Goal: Information Seeking & Learning: Compare options

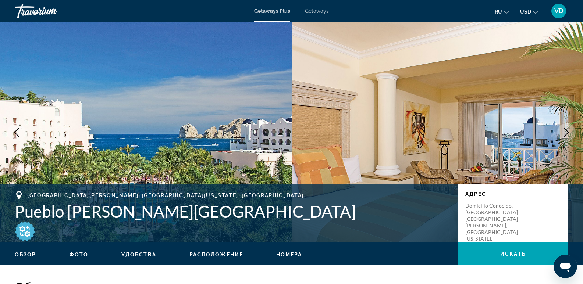
click at [152, 102] on img "Main content" at bounding box center [146, 132] width 292 height 221
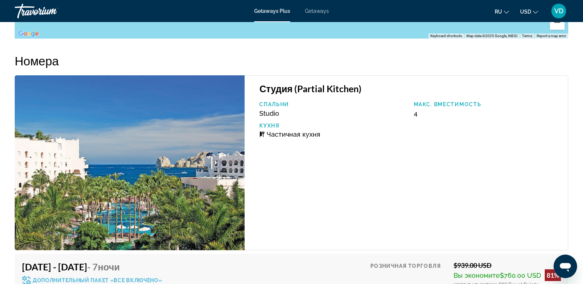
scroll to position [1508, 0]
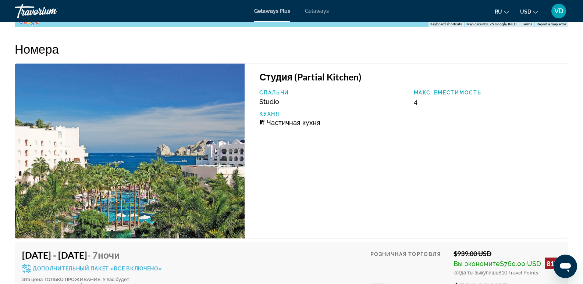
click at [295, 71] on h3 "Студия (Partial Kitchen)" at bounding box center [409, 76] width 301 height 11
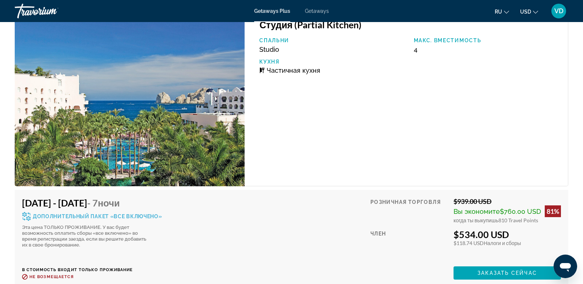
scroll to position [1655, 0]
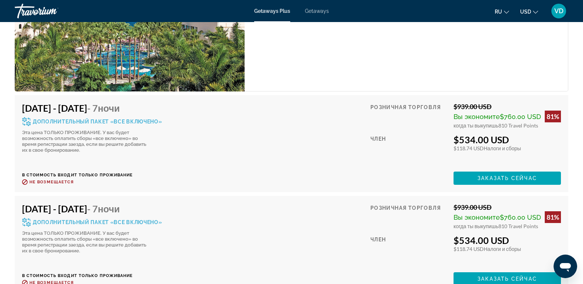
click at [24, 117] on icon "Main content" at bounding box center [26, 121] width 9 height 9
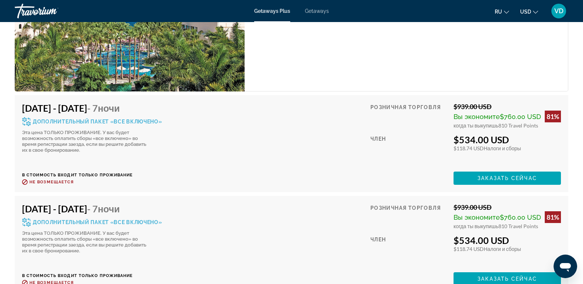
click at [24, 117] on icon "Main content" at bounding box center [26, 121] width 9 height 9
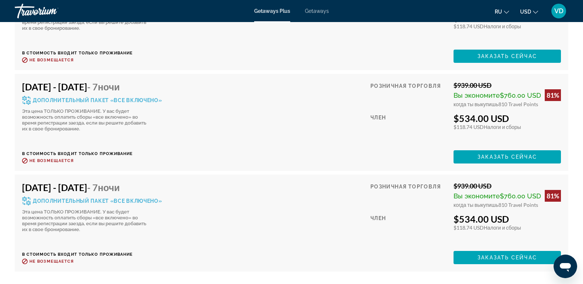
scroll to position [1765, 0]
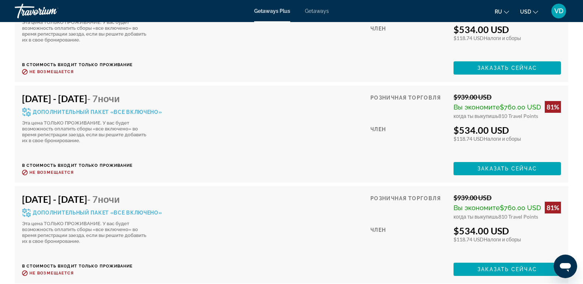
click at [32, 108] on div "Дополнительный пакет «все включено»" at bounding box center [92, 112] width 140 height 9
click at [29, 108] on icon "Main content" at bounding box center [26, 112] width 9 height 9
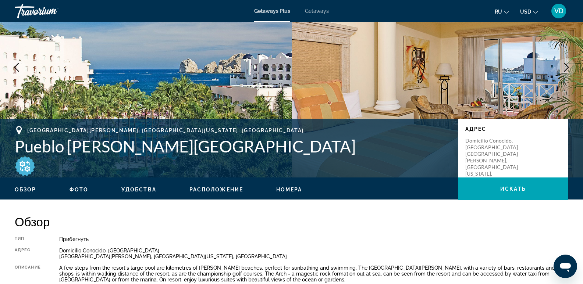
scroll to position [63, 0]
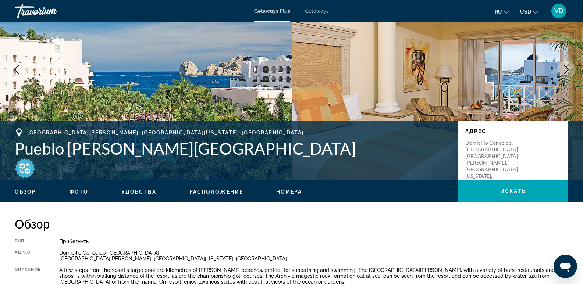
click at [26, 165] on img "Main content" at bounding box center [25, 168] width 21 height 21
click at [26, 170] on img "Main content" at bounding box center [25, 168] width 21 height 21
click at [26, 169] on img "Main content" at bounding box center [25, 168] width 21 height 21
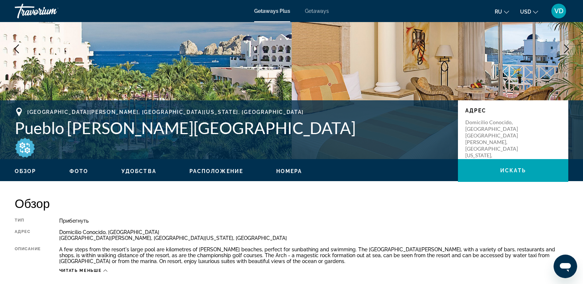
scroll to position [26, 0]
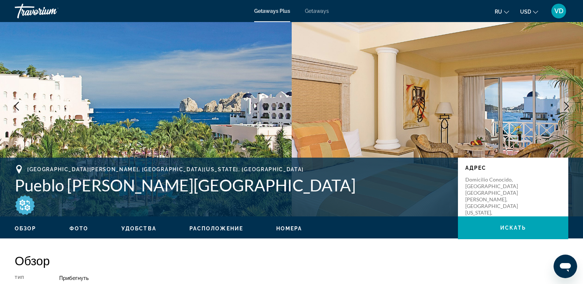
click at [25, 206] on img "Main content" at bounding box center [25, 205] width 21 height 21
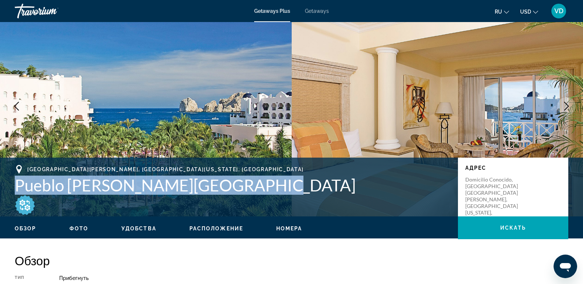
drag, startPoint x: 16, startPoint y: 182, endPoint x: 265, endPoint y: 179, distance: 248.6
click at [265, 179] on h1 "Pueblo Bonito Rose Spa & Resort" at bounding box center [233, 185] width 436 height 19
copy h1 "Pueblo Bonito Rose Spa & Resort"
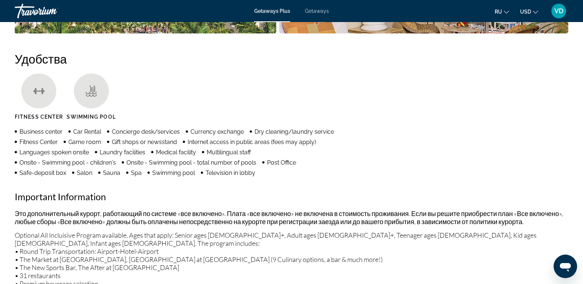
scroll to position [467, 0]
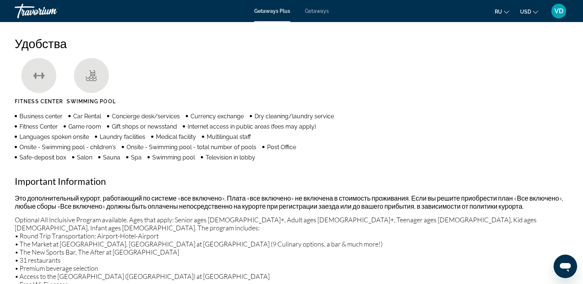
click at [473, 83] on ul "Fitness Center Swimming Pool" at bounding box center [291, 84] width 553 height 52
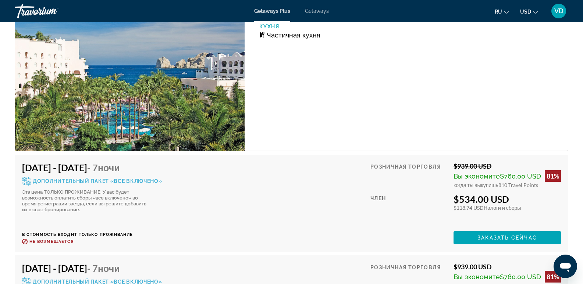
scroll to position [1608, 0]
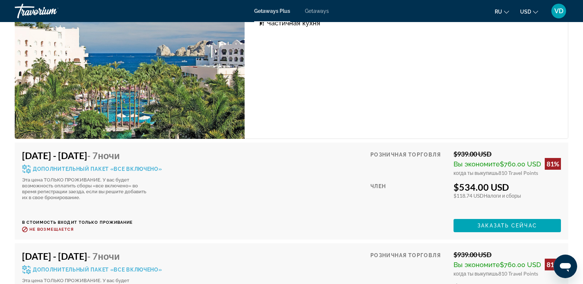
click at [154, 167] on span "Дополнительный пакет «все включено»" at bounding box center [97, 169] width 129 height 5
click at [138, 165] on div "Дополнительный пакет «все включено»" at bounding box center [92, 169] width 140 height 9
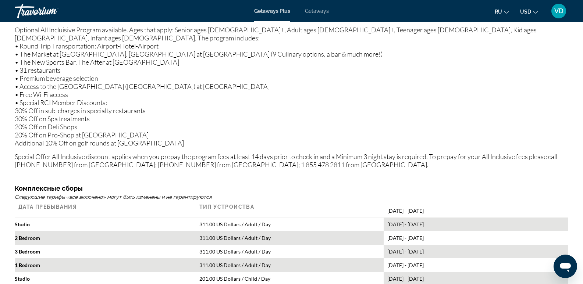
scroll to position [578, 0]
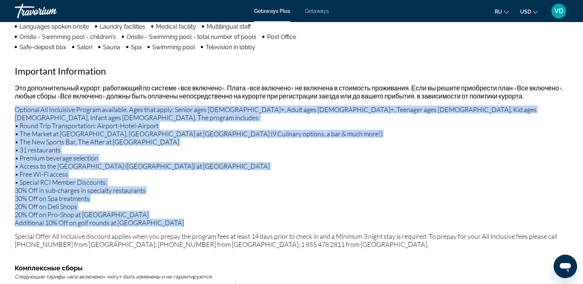
drag, startPoint x: 14, startPoint y: 111, endPoint x: 209, endPoint y: 198, distance: 213.9
drag, startPoint x: 18, startPoint y: 127, endPoint x: 10, endPoint y: 114, distance: 15.7
click at [18, 127] on p "Optional All Incluisive Program available. Ages that apply: Senior ages 60+, Ad…" at bounding box center [291, 166] width 553 height 121
copy p "Optional All Incluisive Program available. Ages that apply: Senior ages 60+, Ad…"
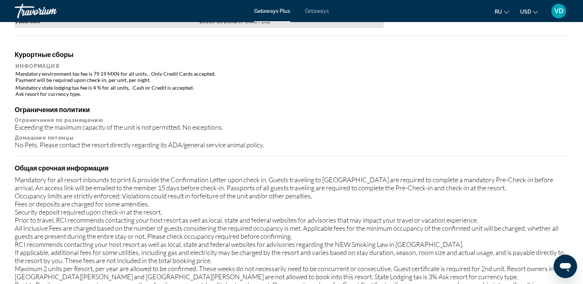
scroll to position [809, 0]
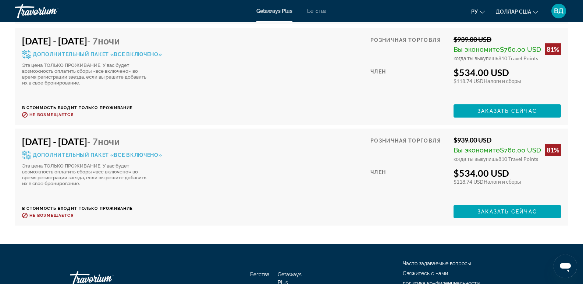
scroll to position [2028, 0]
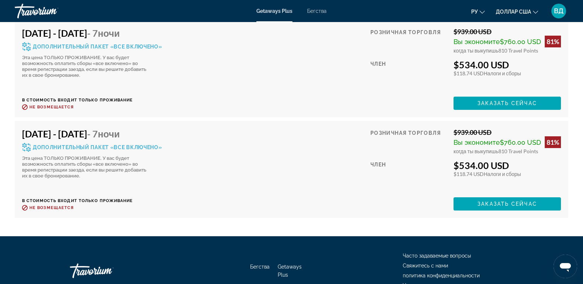
click at [25, 128] on div "Mar 23, 2026 - Mar 30, 2026 - 7 ночи Дополнительный пакет «все включено» Эта це…" at bounding box center [92, 153] width 140 height 51
click at [27, 156] on div "Эта цена ТОЛЬКО ПРОЖИВАНИЕ. У вас будет возможность оплатить сборы «все включен…" at bounding box center [84, 168] width 125 height 24
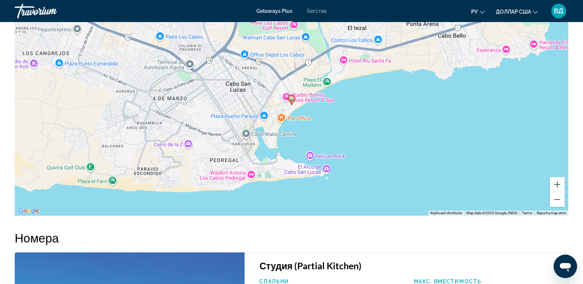
scroll to position [1403, 0]
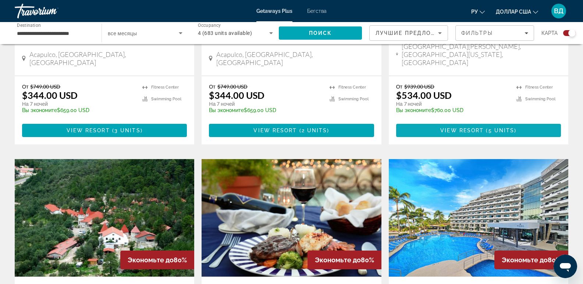
scroll to position [478, 0]
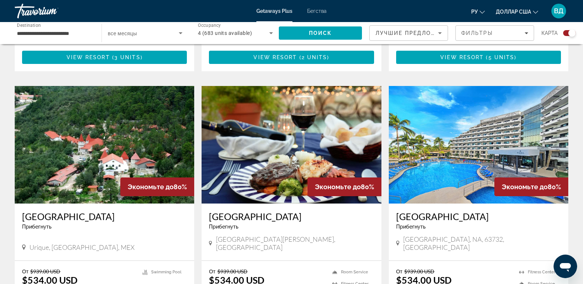
click at [268, 146] on img "Основное содержание" at bounding box center [291, 145] width 179 height 118
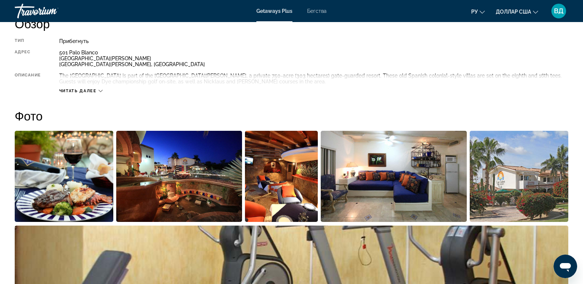
scroll to position [331, 0]
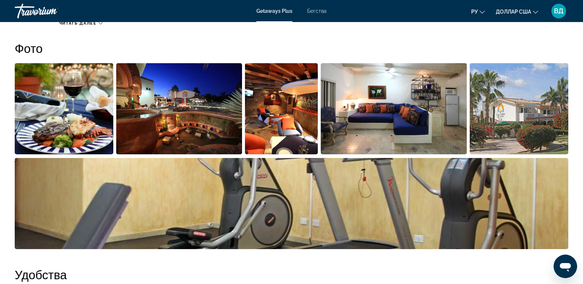
click at [87, 113] on img "Open full-screen image slider" at bounding box center [64, 108] width 99 height 91
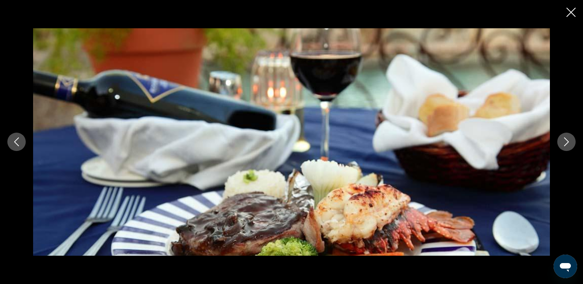
scroll to position [294, 0]
click at [572, 140] on button "Next image" at bounding box center [566, 142] width 18 height 18
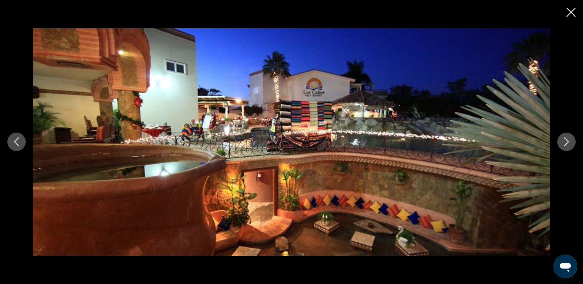
click at [572, 140] on button "Next image" at bounding box center [566, 142] width 18 height 18
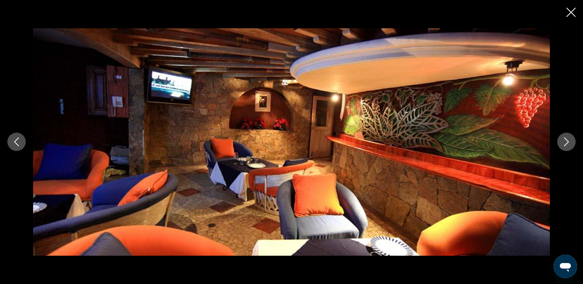
click at [563, 140] on icon "Next image" at bounding box center [566, 142] width 9 height 9
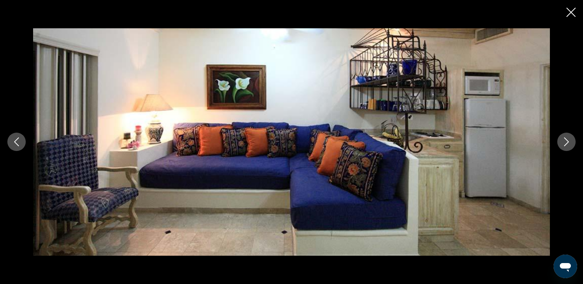
click at [573, 141] on button "Next image" at bounding box center [566, 142] width 18 height 18
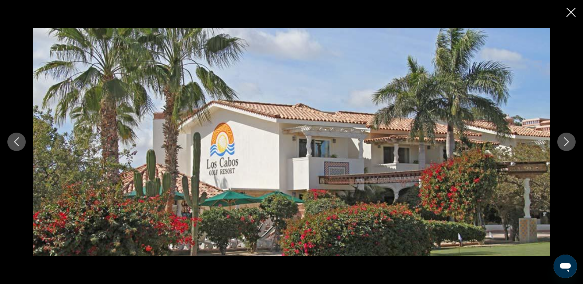
click at [578, 143] on div "prev next" at bounding box center [291, 141] width 583 height 227
click at [568, 140] on icon "Next image" at bounding box center [566, 142] width 9 height 9
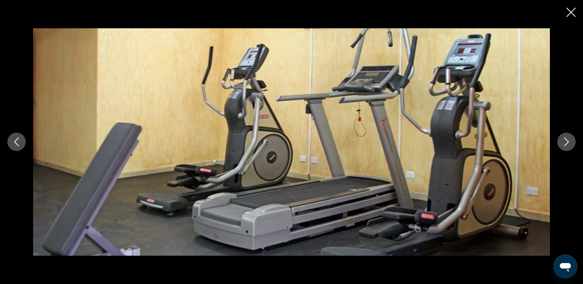
click at [568, 140] on icon "Next image" at bounding box center [566, 142] width 9 height 9
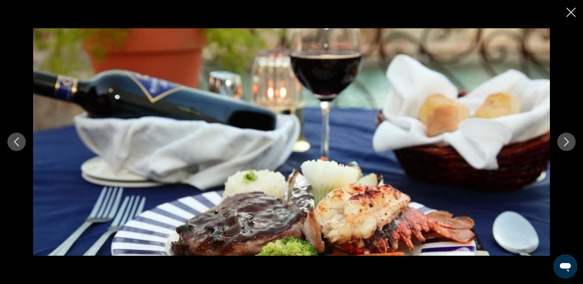
click at [568, 140] on icon "Next image" at bounding box center [566, 142] width 9 height 9
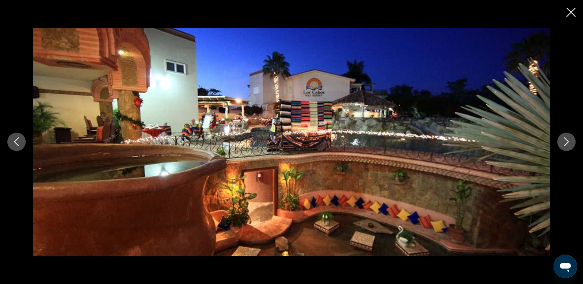
click at [574, 13] on icon "Close slideshow" at bounding box center [570, 12] width 9 height 9
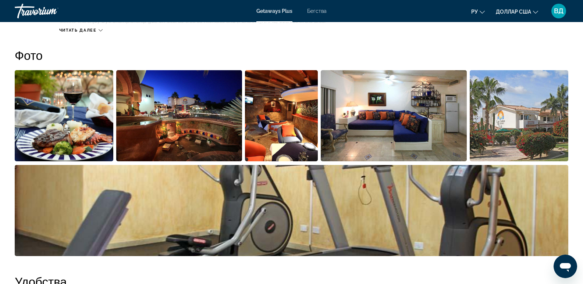
scroll to position [140, 0]
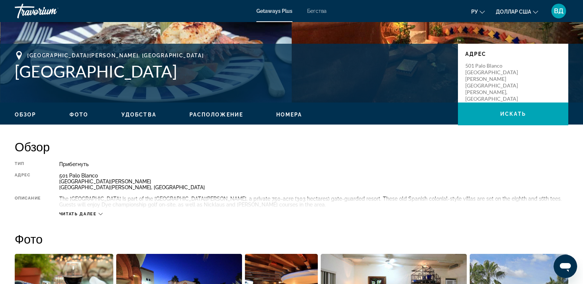
drag, startPoint x: 15, startPoint y: 71, endPoint x: 177, endPoint y: 88, distance: 162.7
click at [181, 88] on div "Cabo San Lucas, MEX Los Cabos Golf Resort Адрес 501 Palo Blanco Cabo San Lucas …" at bounding box center [291, 73] width 583 height 44
copy h1 "Los Cabos Golf Resort"
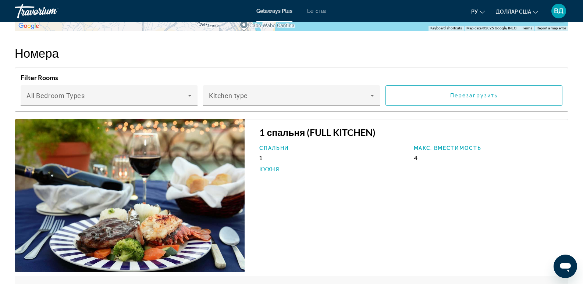
scroll to position [949, 0]
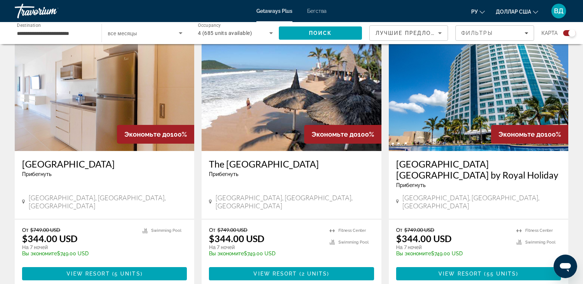
scroll to position [257, 0]
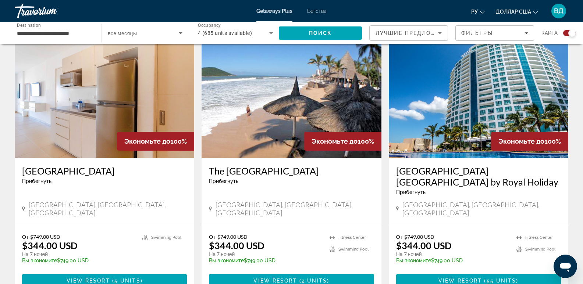
click at [242, 172] on h3 "The Palms Resort of Mazatlan" at bounding box center [291, 170] width 165 height 11
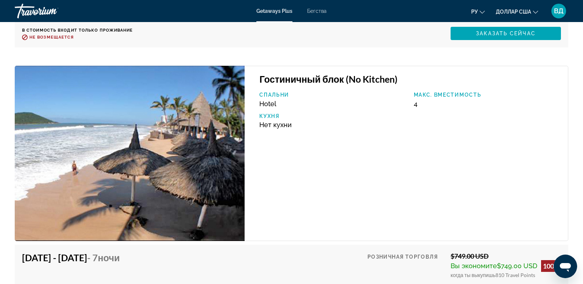
scroll to position [1313, 0]
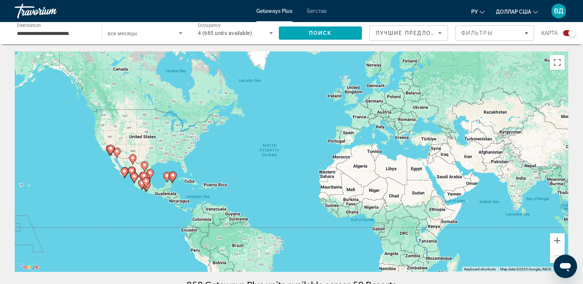
click at [439, 32] on icon "Sort by" at bounding box center [440, 33] width 4 height 2
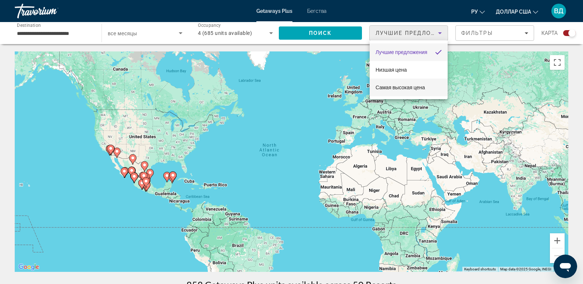
click at [394, 87] on font "Самая высокая цена" at bounding box center [399, 88] width 49 height 6
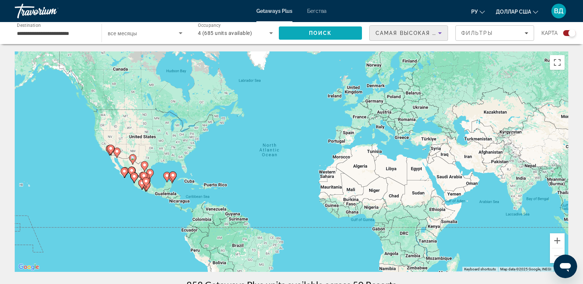
click at [347, 32] on span "Search" at bounding box center [320, 33] width 83 height 18
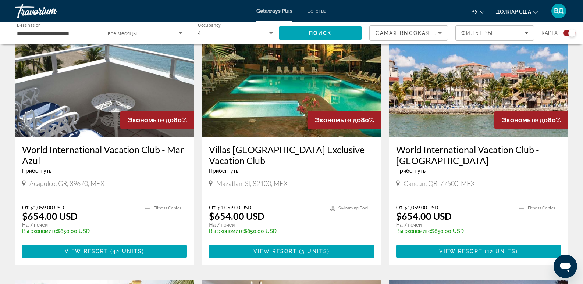
scroll to position [294, 0]
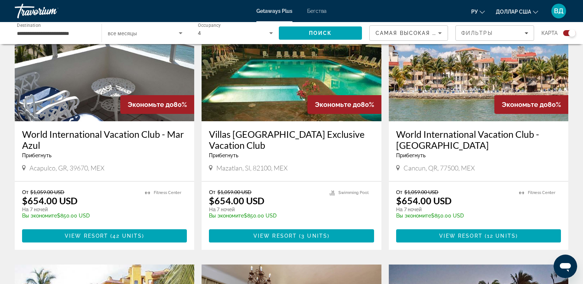
click at [403, 130] on h3 "World International Vacation Club - [GEOGRAPHIC_DATA]" at bounding box center [478, 140] width 165 height 22
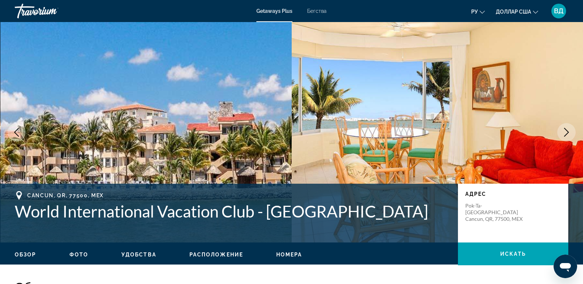
click at [567, 130] on icon "Next image" at bounding box center [566, 132] width 9 height 9
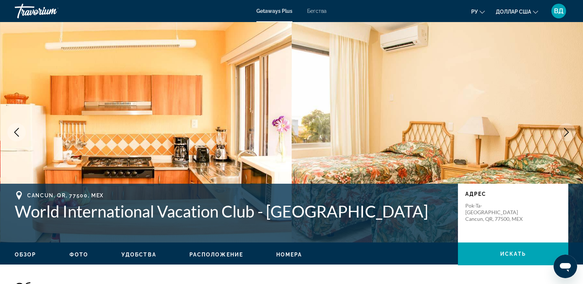
click at [567, 130] on icon "Next image" at bounding box center [566, 132] width 9 height 9
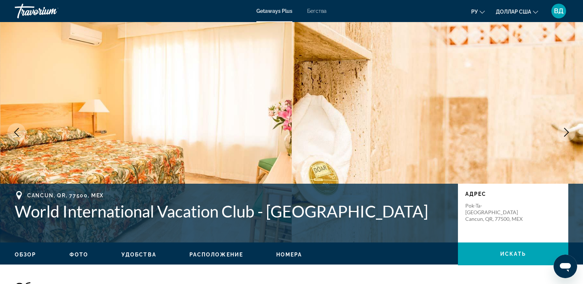
click at [567, 131] on icon "Next image" at bounding box center [566, 132] width 5 height 9
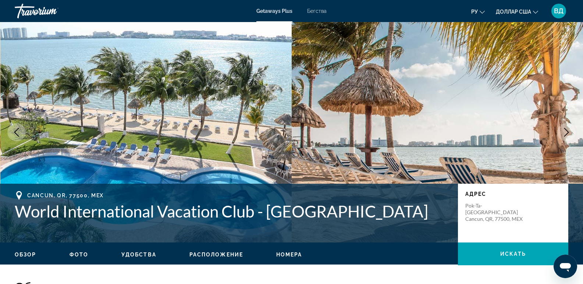
click at [567, 131] on icon "Next image" at bounding box center [566, 132] width 5 height 9
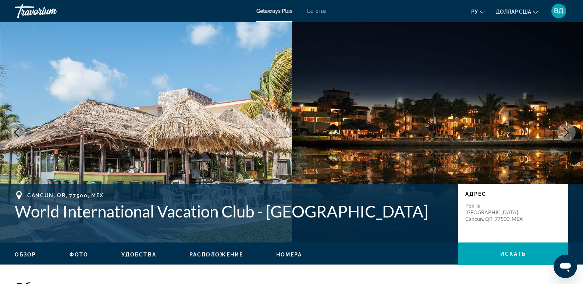
click at [567, 131] on icon "Next image" at bounding box center [566, 132] width 5 height 9
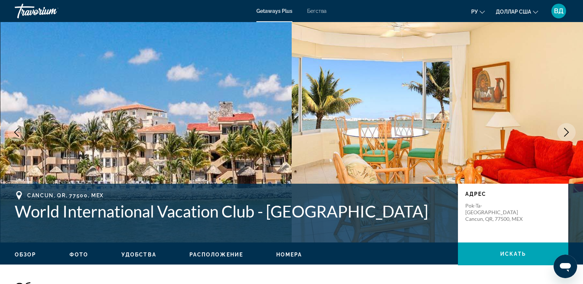
click at [560, 134] on button "Next image" at bounding box center [566, 132] width 18 height 18
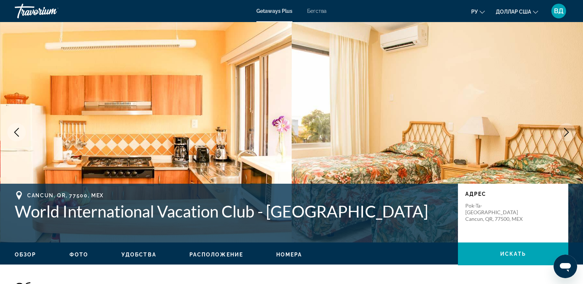
click at [568, 131] on icon "Next image" at bounding box center [566, 132] width 9 height 9
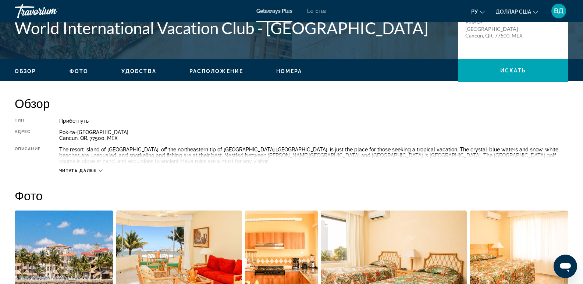
scroll to position [184, 0]
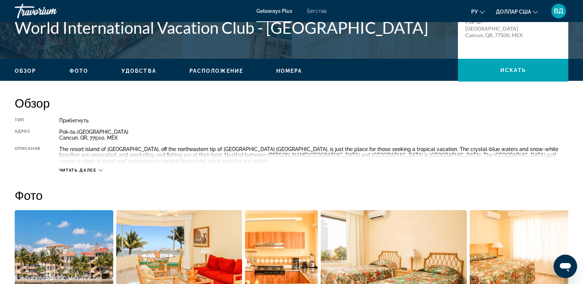
click at [99, 172] on icon "Основное содержание" at bounding box center [101, 170] width 4 height 4
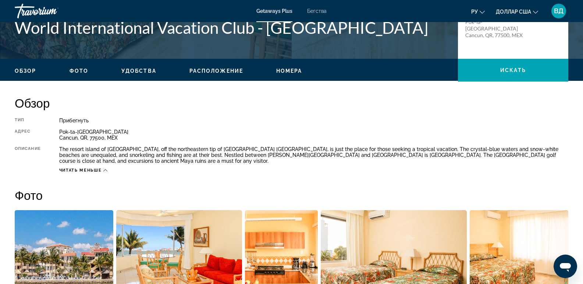
click at [108, 170] on div "Читать меньше" at bounding box center [313, 168] width 509 height 9
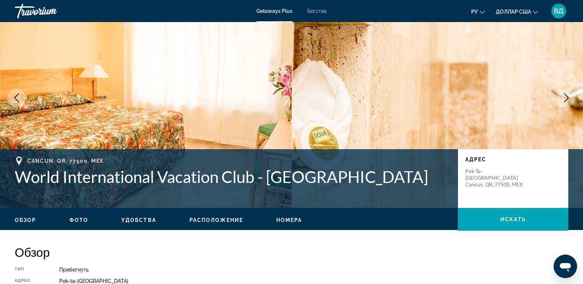
scroll to position [0, 0]
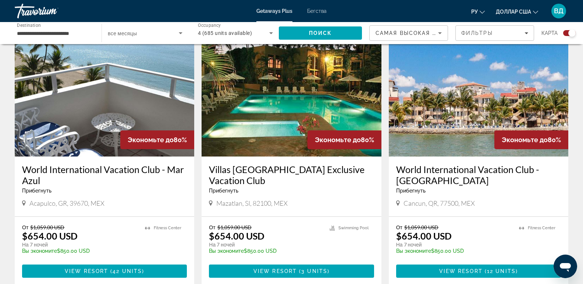
scroll to position [221, 0]
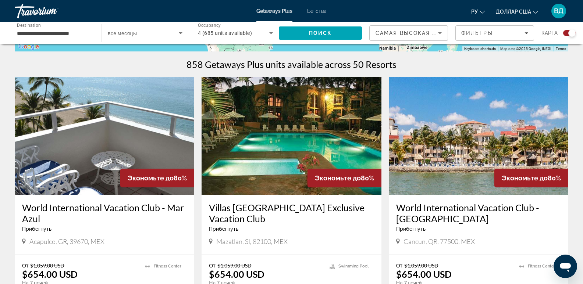
click at [90, 209] on h3 "World International Vacation Club - Mar Azul" at bounding box center [104, 213] width 165 height 22
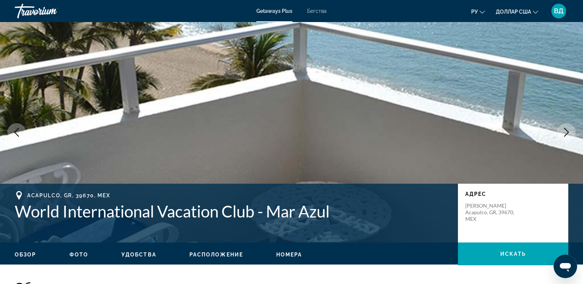
click at [570, 128] on icon "Next image" at bounding box center [566, 132] width 9 height 9
click at [562, 131] on icon "Next image" at bounding box center [566, 132] width 9 height 9
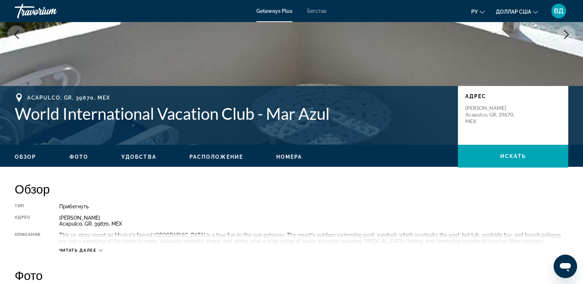
scroll to position [110, 0]
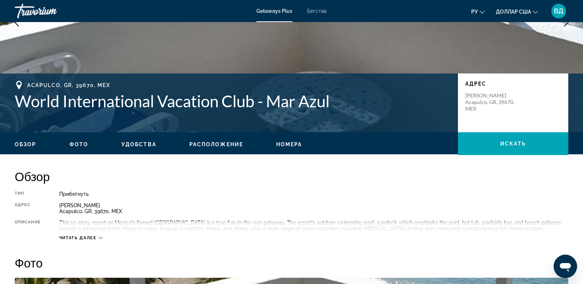
click at [84, 145] on span "Фото" at bounding box center [79, 145] width 19 height 6
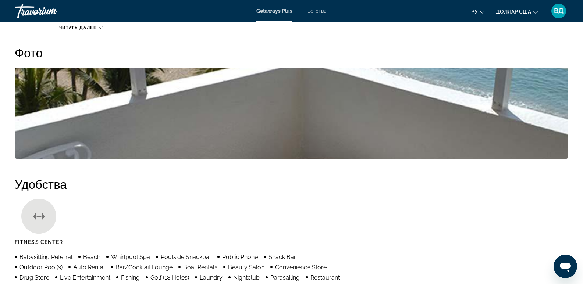
scroll to position [322, 0]
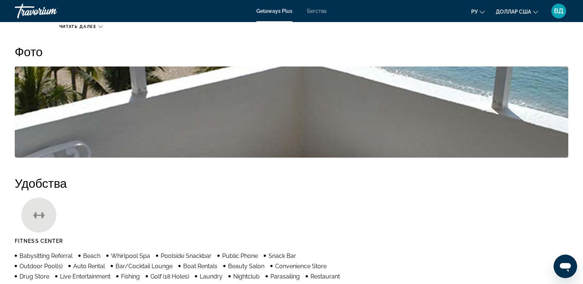
click at [513, 117] on img "Open full-screen image slider" at bounding box center [291, 112] width 553 height 91
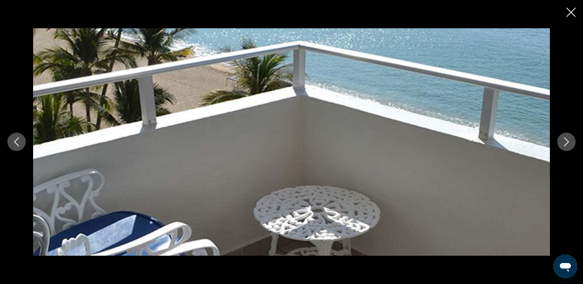
click at [565, 143] on icon "Next image" at bounding box center [566, 142] width 9 height 9
click at [15, 144] on icon "Previous image" at bounding box center [16, 142] width 9 height 9
click at [15, 142] on icon "Previous image" at bounding box center [16, 142] width 9 height 9
click at [567, 11] on icon "Close slideshow" at bounding box center [570, 12] width 9 height 9
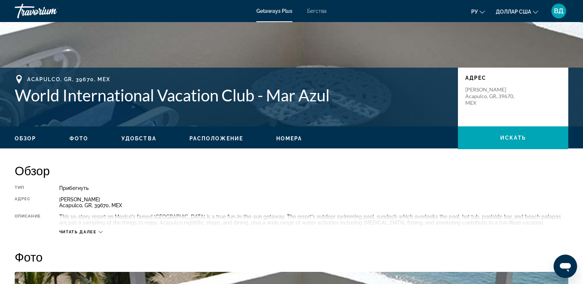
scroll to position [82, 0]
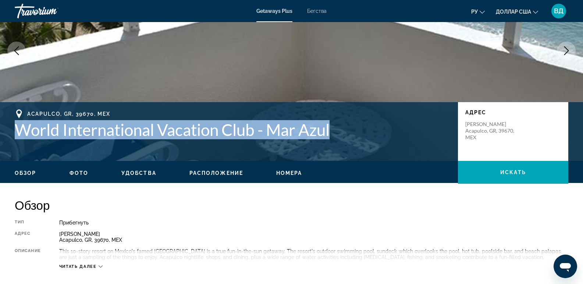
drag, startPoint x: 11, startPoint y: 126, endPoint x: 347, endPoint y: 150, distance: 336.3
click at [347, 150] on div "Acapulco, GR, 39670, MEX World International Vacation Club - Mar Azul Адрес Gon…" at bounding box center [291, 132] width 583 height 44
copy h1 "World International Vacation Club - Mar Azul"
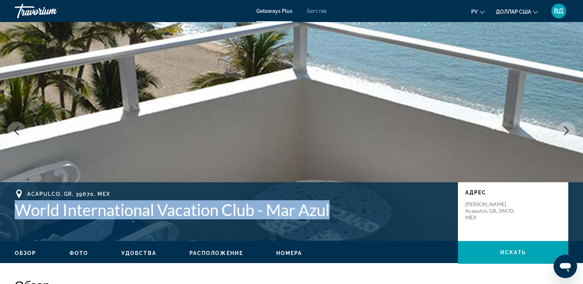
scroll to position [0, 0]
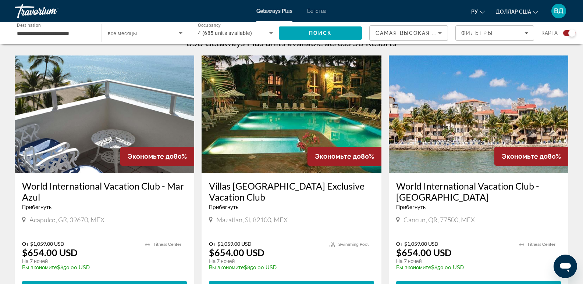
scroll to position [257, 0]
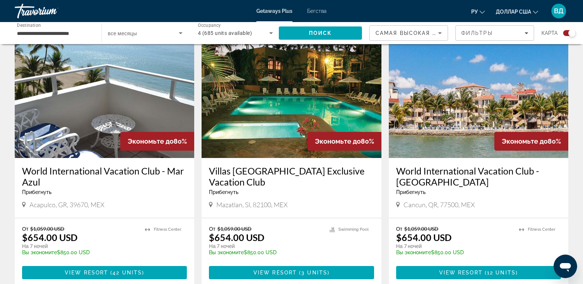
click at [423, 170] on h3 "World International Vacation Club - [GEOGRAPHIC_DATA]" at bounding box center [478, 176] width 165 height 22
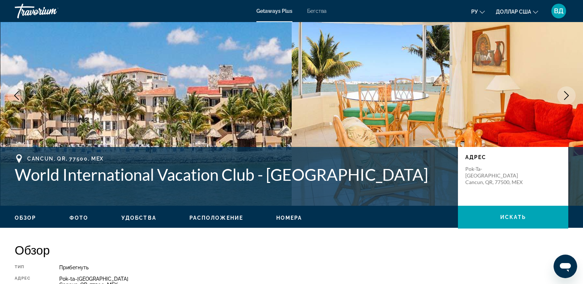
scroll to position [74, 0]
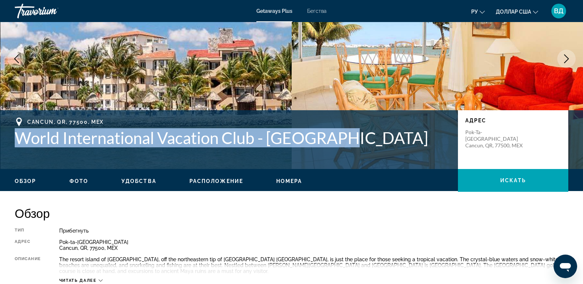
drag, startPoint x: 12, startPoint y: 133, endPoint x: 379, endPoint y: 148, distance: 367.0
click at [379, 148] on div "Cancun, QR, 77500, MEX World International Vacation Club - Coral Mar Адрес Pok-…" at bounding box center [291, 140] width 583 height 44
copy h1 "World International Vacation Club - [GEOGRAPHIC_DATA]"
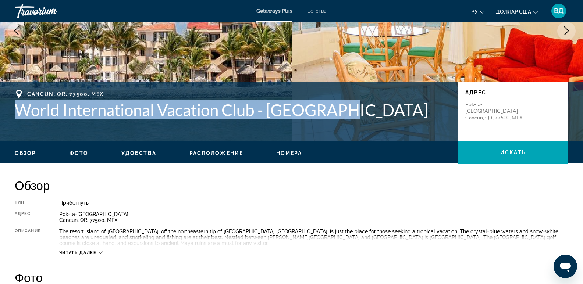
scroll to position [37, 0]
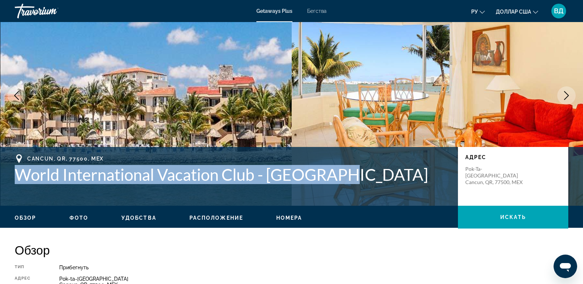
click at [568, 96] on icon "Next image" at bounding box center [566, 95] width 5 height 9
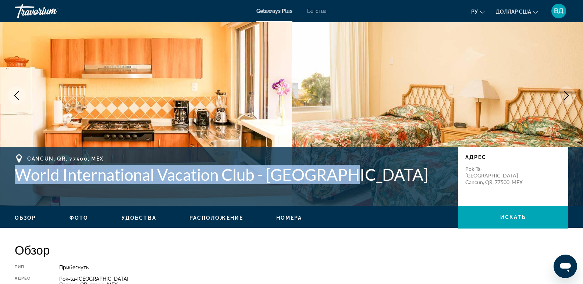
click at [566, 95] on icon "Next image" at bounding box center [566, 95] width 9 height 9
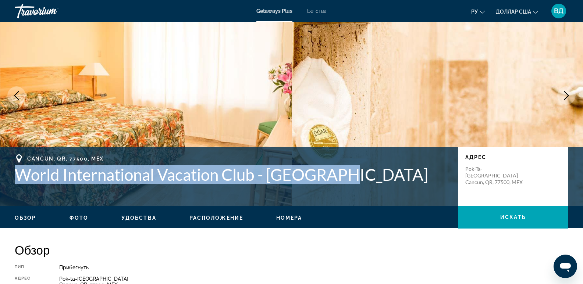
click at [566, 95] on icon "Next image" at bounding box center [566, 95] width 9 height 9
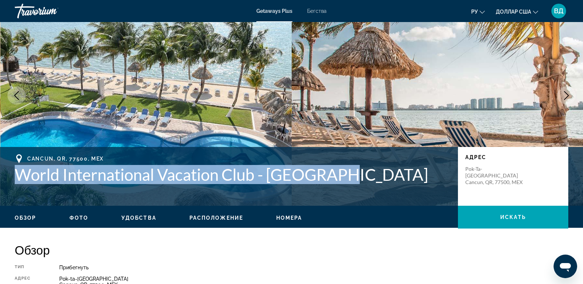
click at [566, 95] on icon "Next image" at bounding box center [566, 95] width 9 height 9
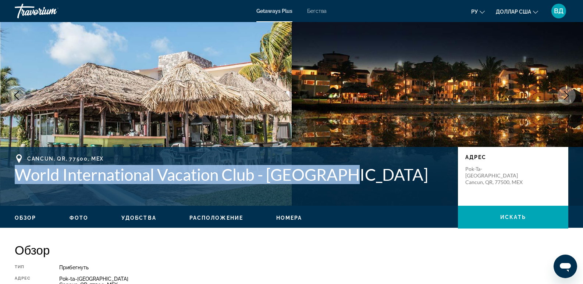
click at [566, 95] on icon "Next image" at bounding box center [566, 95] width 9 height 9
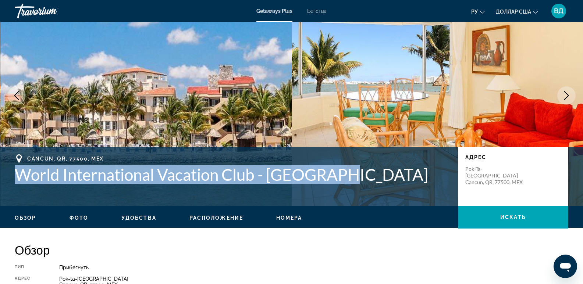
copy h1 "World International Vacation Club - [GEOGRAPHIC_DATA]"
click at [8, 197] on div "Cancun, QR, 77500, MEX World International Vacation Club - Coral Mar Адрес Pok-…" at bounding box center [291, 176] width 583 height 44
drag, startPoint x: 17, startPoint y: 149, endPoint x: 388, endPoint y: 184, distance: 372.0
click at [388, 184] on div "Cancun, QR, 77500, MEX World International Vacation Club - Coral Mar Адрес Pok-…" at bounding box center [291, 176] width 583 height 59
copy div "Cancun, QR, 77500, MEX World International Vacation Club - Coral Mar"
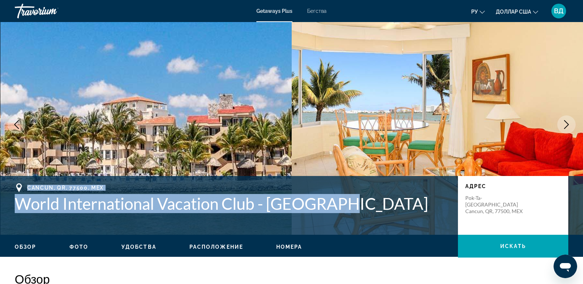
scroll to position [0, 0]
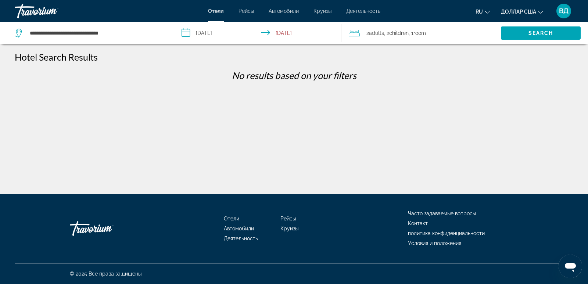
click at [126, 37] on input "**********" at bounding box center [96, 33] width 134 height 11
drag, startPoint x: 131, startPoint y: 28, endPoint x: 27, endPoint y: 36, distance: 104.4
click at [27, 36] on div "**********" at bounding box center [89, 33] width 148 height 11
drag, startPoint x: 36, startPoint y: 27, endPoint x: 173, endPoint y: 93, distance: 151.5
click at [173, 93] on div "**********" at bounding box center [294, 148] width 588 height 194
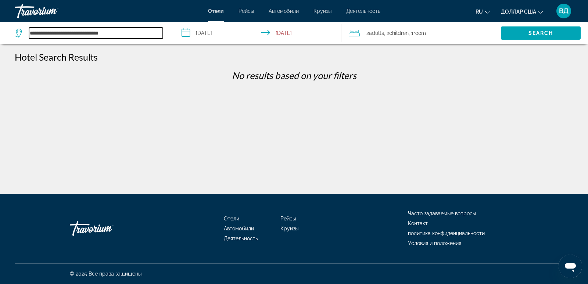
drag, startPoint x: 129, startPoint y: 33, endPoint x: 0, endPoint y: 33, distance: 129.5
click at [0, 33] on app-destination-search "**********" at bounding box center [87, 33] width 174 height 22
paste input "********"
type input "**********"
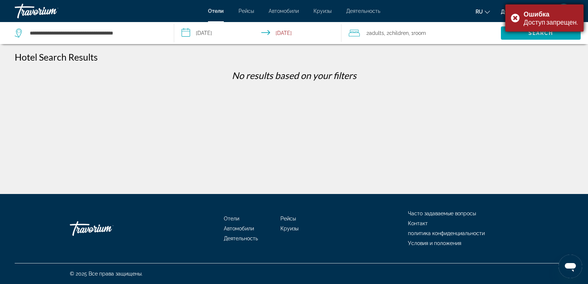
click at [549, 17] on font "Ошибка" at bounding box center [537, 14] width 26 height 8
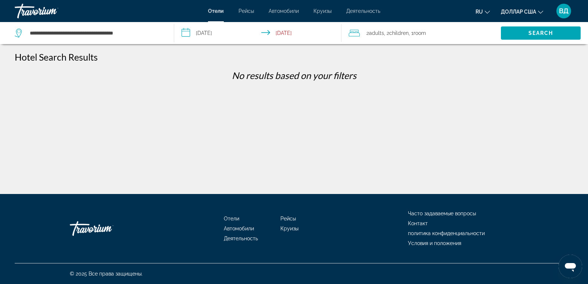
click at [394, 170] on div "**********" at bounding box center [294, 148] width 588 height 194
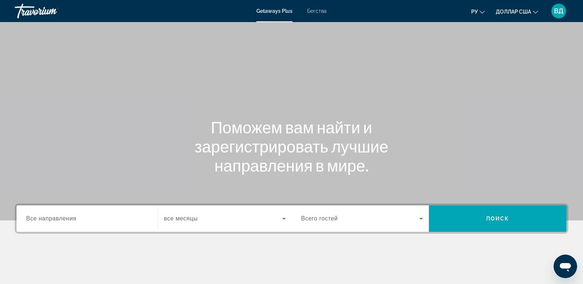
click at [493, 118] on div "Поможем вам найти и зарегистрировать лучшие направления в мире." at bounding box center [291, 146] width 583 height 57
click at [561, 10] on font "ВД" at bounding box center [559, 11] width 10 height 8
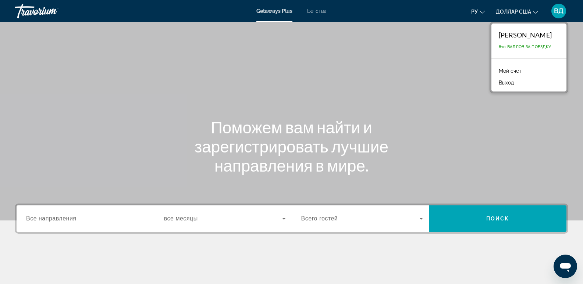
click at [508, 35] on font "Виктория Дзюндзя" at bounding box center [525, 35] width 53 height 8
click at [525, 68] on li "Мой счет" at bounding box center [529, 70] width 68 height 12
click at [514, 154] on div "Поможем вам найти и зарегистрировать лучшие направления в мире." at bounding box center [291, 146] width 583 height 57
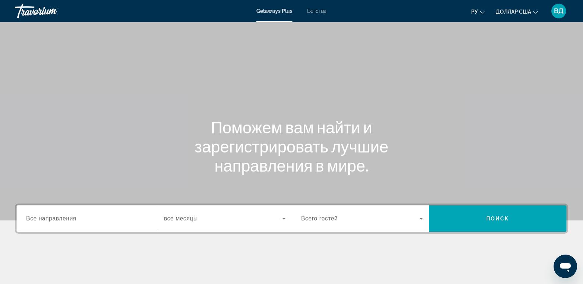
click at [521, 128] on div "Поможем вам найти и зарегистрировать лучшие направления в мире." at bounding box center [291, 146] width 583 height 57
click at [503, 128] on div "Поможем вам найти и зарегистрировать лучшие направления в мире." at bounding box center [291, 146] width 583 height 57
click at [553, 11] on div "ВД" at bounding box center [558, 11] width 15 height 15
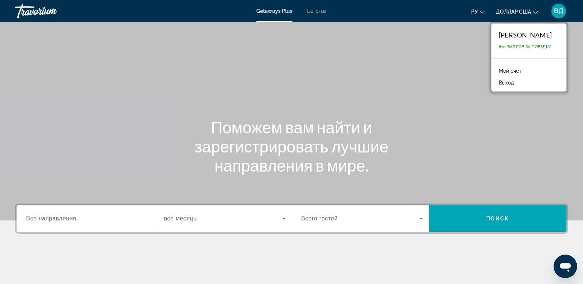
drag, startPoint x: 476, startPoint y: 116, endPoint x: 474, endPoint y: 108, distance: 8.7
click at [476, 117] on div "Основное содержание" at bounding box center [291, 110] width 583 height 221
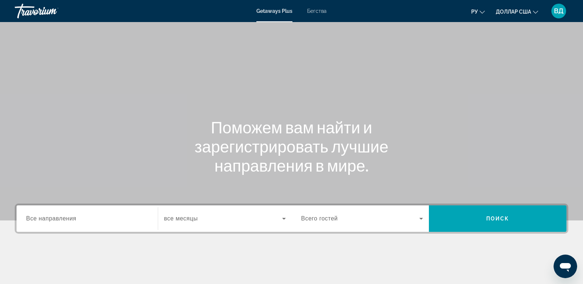
drag, startPoint x: 37, startPoint y: 223, endPoint x: 39, endPoint y: 212, distance: 11.5
click at [38, 223] on div "Виджет поиска" at bounding box center [87, 219] width 122 height 21
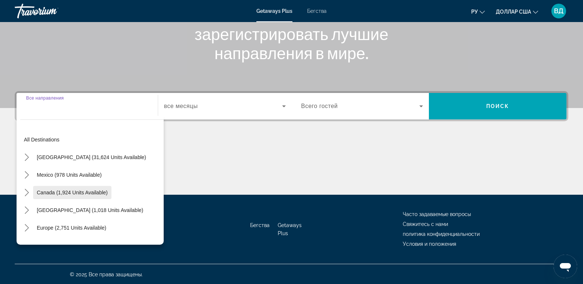
scroll to position [113, 0]
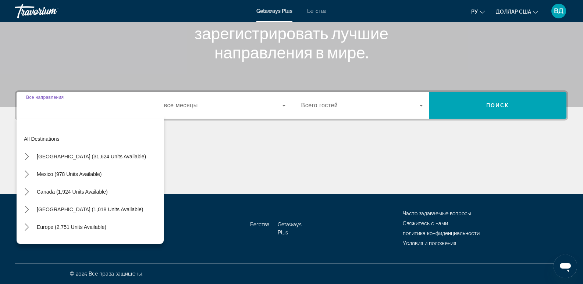
click at [31, 109] on input "Место назначения Все направления" at bounding box center [87, 106] width 122 height 9
drag, startPoint x: 30, startPoint y: 108, endPoint x: 253, endPoint y: 159, distance: 228.7
click at [253, 159] on div "Основное содержание" at bounding box center [291, 166] width 553 height 55
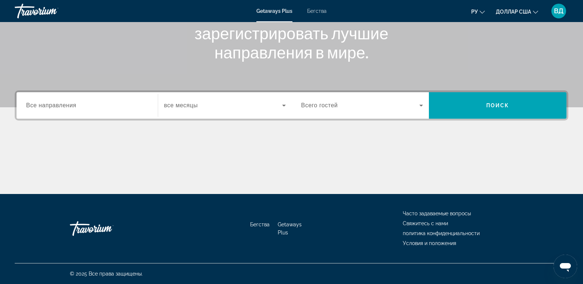
click at [85, 103] on input "Место назначения Все направления" at bounding box center [87, 106] width 122 height 9
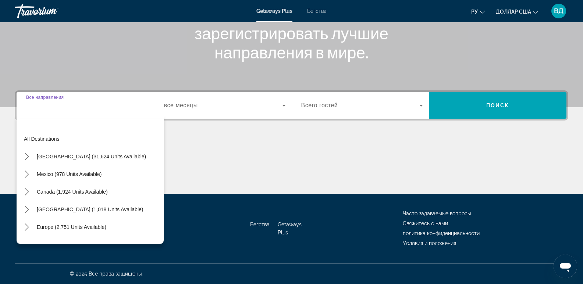
click at [86, 173] on span "Mexico (978 units available)" at bounding box center [69, 174] width 65 height 6
type input "**********"
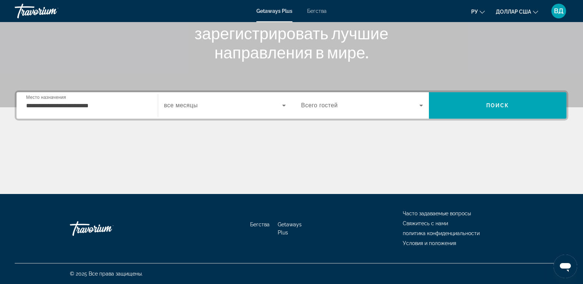
click at [174, 163] on div "Основное содержание" at bounding box center [291, 166] width 553 height 55
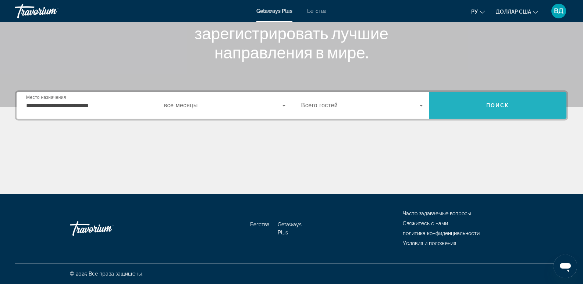
click at [511, 104] on span "Поиск" at bounding box center [498, 106] width 138 height 18
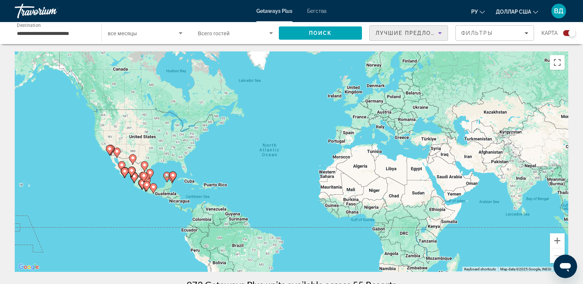
click at [437, 34] on icon "Sort by" at bounding box center [439, 33] width 9 height 9
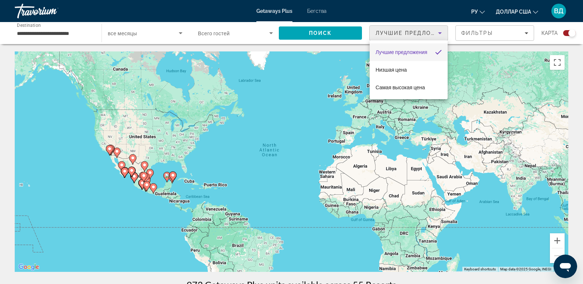
click at [438, 51] on mat-pseudo-checkbox "Сортировать по" at bounding box center [438, 52] width 7 height 7
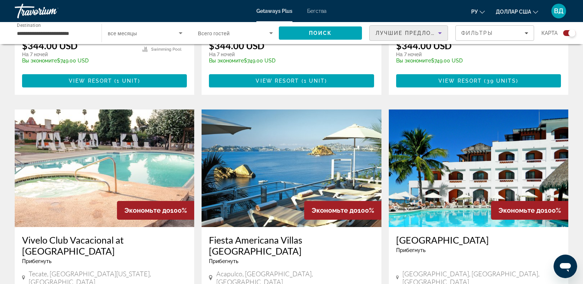
scroll to position [1030, 0]
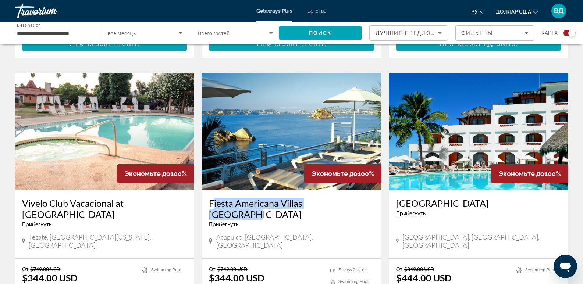
drag, startPoint x: 207, startPoint y: 160, endPoint x: 374, endPoint y: 155, distance: 167.0
click at [373, 191] on div "Fiesta Americana Villas Acapulco Прибегнуть - Это курорт только для взрослых Ac…" at bounding box center [291, 225] width 179 height 68
copy h3 "Fiesta Americana Villas Acapulco"
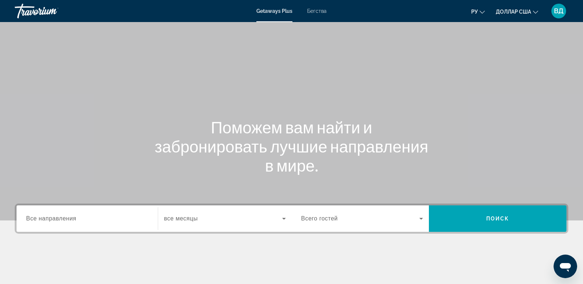
click at [52, 220] on span "Все направления" at bounding box center [51, 219] width 50 height 6
click at [52, 220] on input "Destination Все направления" at bounding box center [87, 219] width 122 height 9
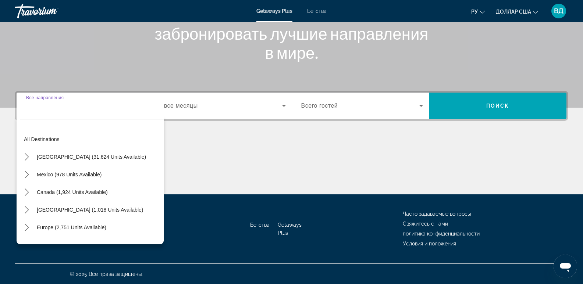
scroll to position [113, 0]
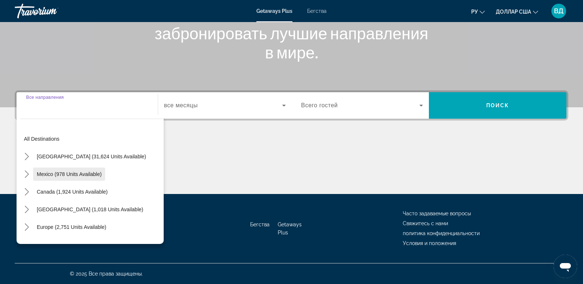
click at [51, 173] on span "Mexico (978 units available)" at bounding box center [69, 174] width 65 height 6
type input "**********"
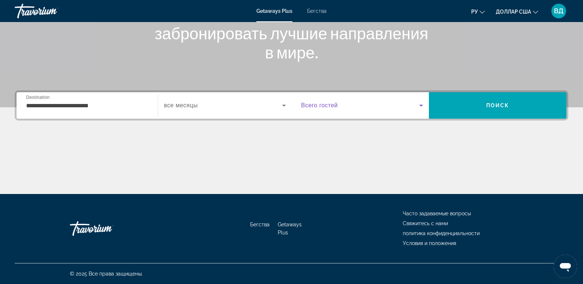
click at [421, 106] on icon "Виджет поиска" at bounding box center [421, 106] width 4 height 2
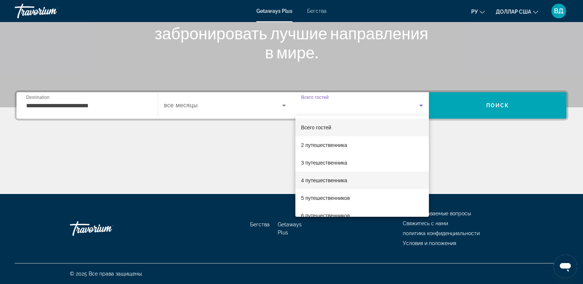
click at [370, 179] on mat-option "4 путешественника" at bounding box center [362, 181] width 134 height 18
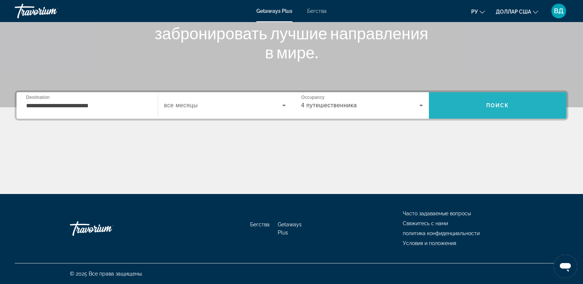
click at [520, 99] on span "Поиск" at bounding box center [498, 106] width 138 height 18
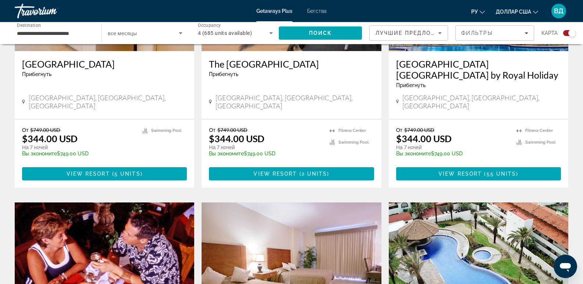
scroll to position [257, 0]
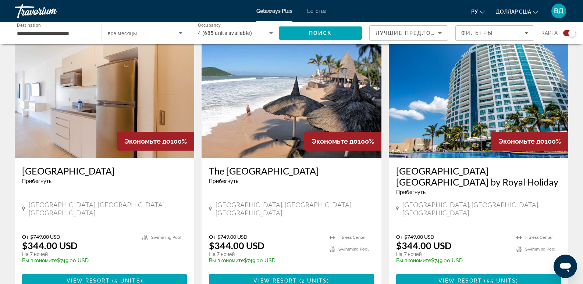
click at [446, 176] on h3 "Park Royal Beach Resort Mazatlán by Royal Holiday" at bounding box center [478, 176] width 165 height 22
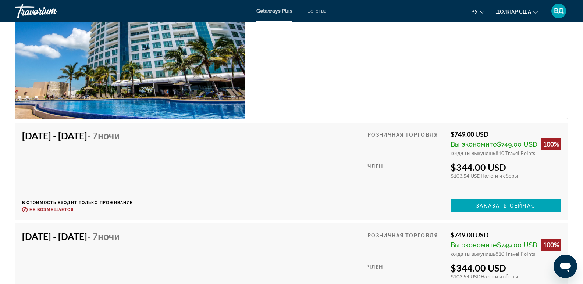
scroll to position [1323, 0]
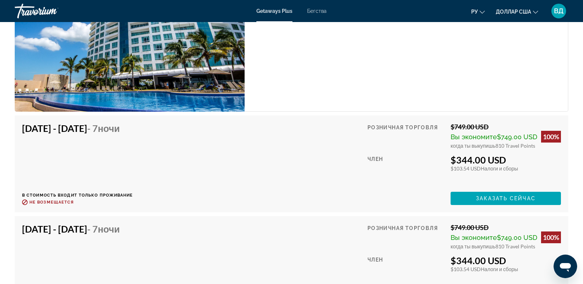
click at [155, 50] on img "Основное содержание" at bounding box center [130, 24] width 230 height 175
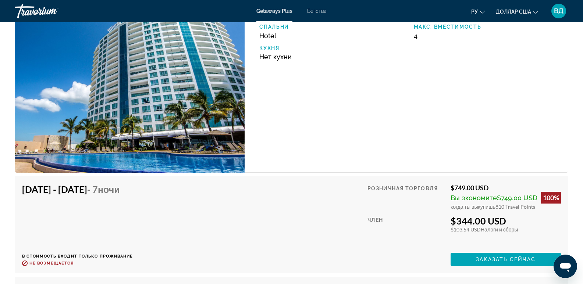
scroll to position [1249, 0]
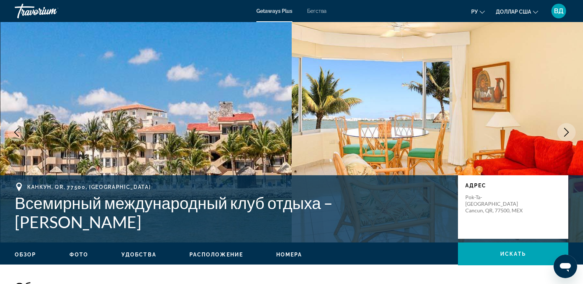
drag, startPoint x: 209, startPoint y: 132, endPoint x: 235, endPoint y: 132, distance: 26.5
click at [209, 132] on img "Основное содержание" at bounding box center [146, 132] width 292 height 221
click at [563, 6] on div "ВД" at bounding box center [558, 11] width 15 height 15
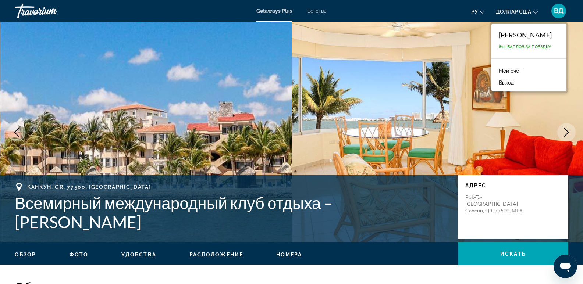
click at [508, 34] on font "[PERSON_NAME]" at bounding box center [525, 35] width 53 height 8
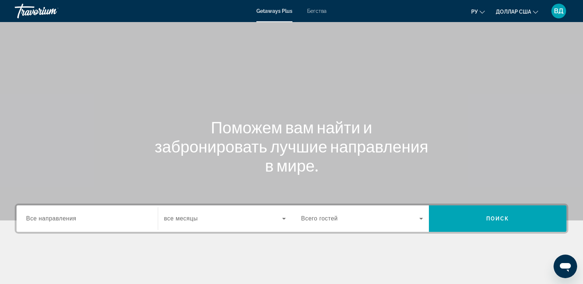
click at [63, 214] on div "Виджет поиска" at bounding box center [87, 219] width 122 height 21
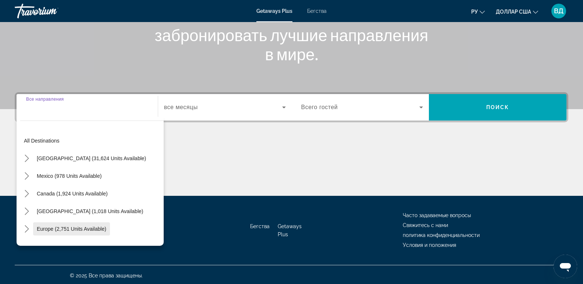
scroll to position [113, 0]
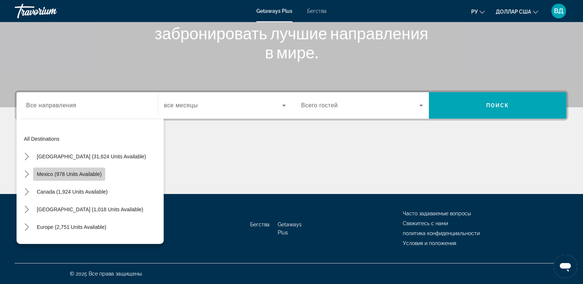
click at [56, 175] on span "Mexico (978 units available)" at bounding box center [69, 174] width 65 height 6
type input "**********"
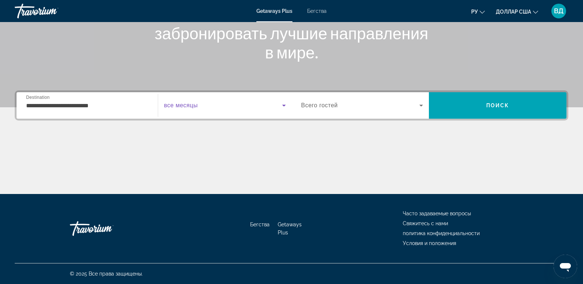
click at [221, 109] on span "Виджет поиска" at bounding box center [223, 105] width 118 height 9
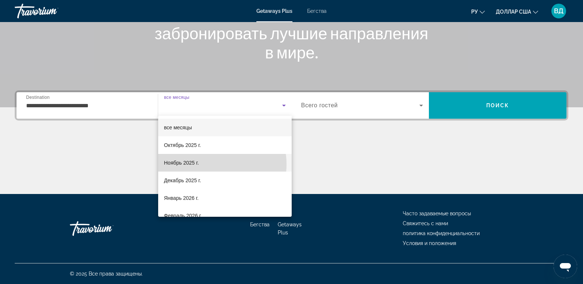
click at [209, 164] on mat-option "Ноябрь 2025 г." at bounding box center [225, 163] width 134 height 18
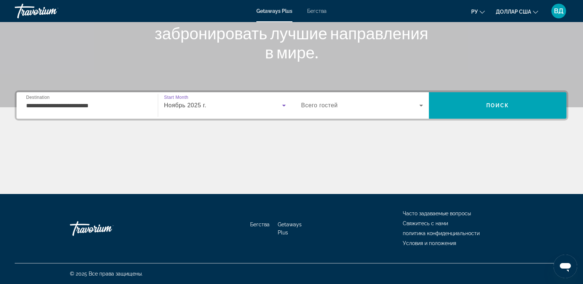
click at [281, 105] on icon "Виджет поиска" at bounding box center [284, 105] width 9 height 9
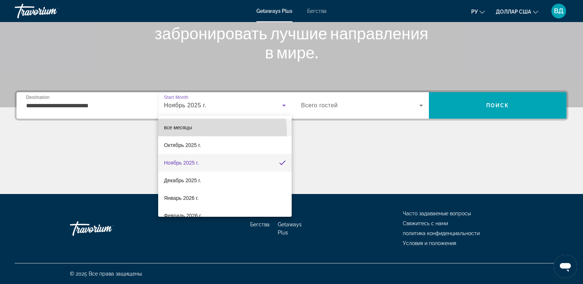
drag, startPoint x: 201, startPoint y: 132, endPoint x: 204, endPoint y: 123, distance: 9.2
click at [201, 132] on mat-option "все месяцы" at bounding box center [225, 128] width 134 height 18
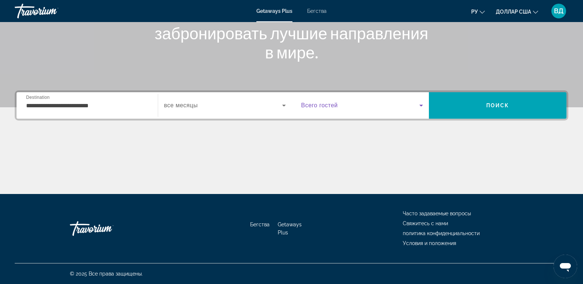
click at [422, 106] on icon "Виджет поиска" at bounding box center [421, 105] width 9 height 9
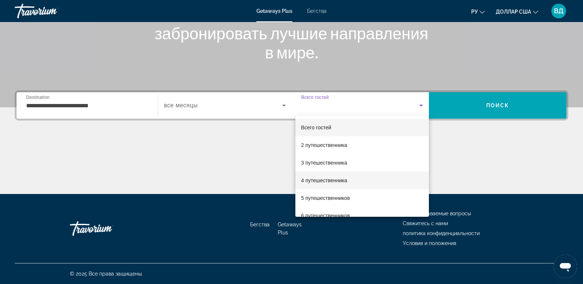
click at [352, 180] on mat-option "4 путешественника" at bounding box center [362, 181] width 134 height 18
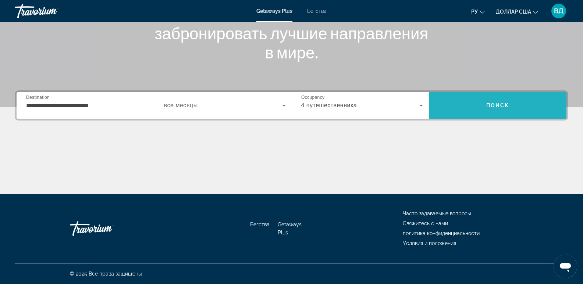
click at [508, 107] on span "Поиск" at bounding box center [497, 106] width 23 height 6
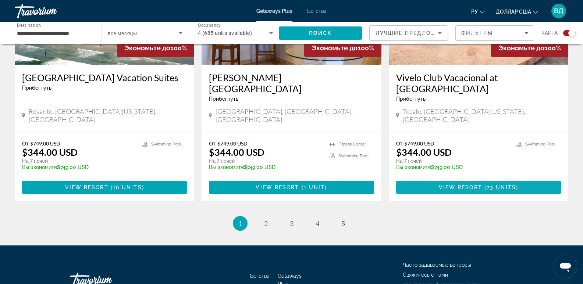
scroll to position [1140, 0]
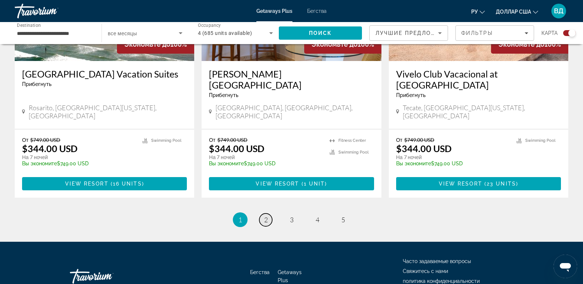
click at [267, 216] on span "2" at bounding box center [266, 220] width 4 height 8
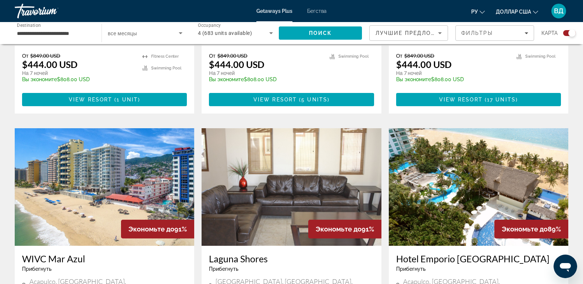
scroll to position [956, 0]
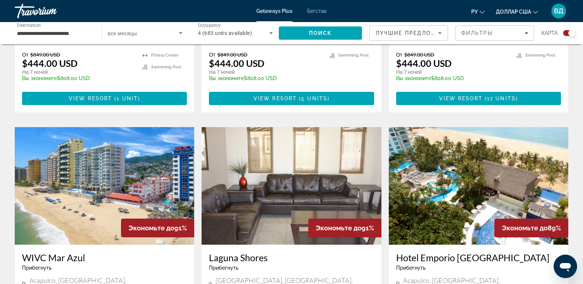
click at [523, 127] on img "Основное содержание" at bounding box center [478, 186] width 179 height 118
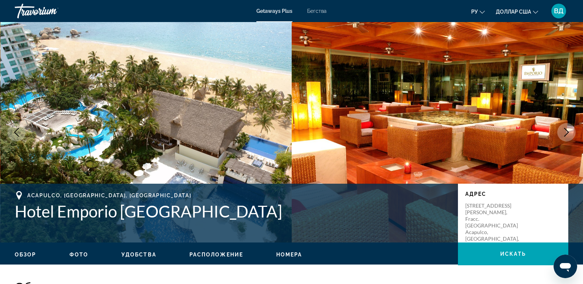
click at [570, 132] on icon "Next image" at bounding box center [566, 132] width 9 height 9
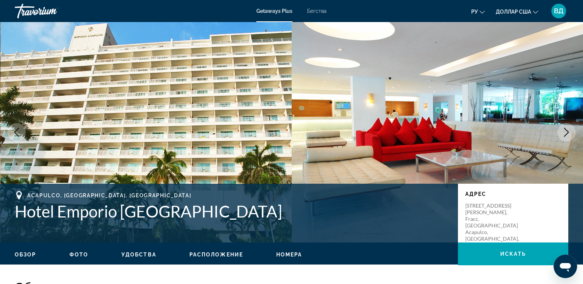
click at [570, 132] on icon "Next image" at bounding box center [566, 132] width 9 height 9
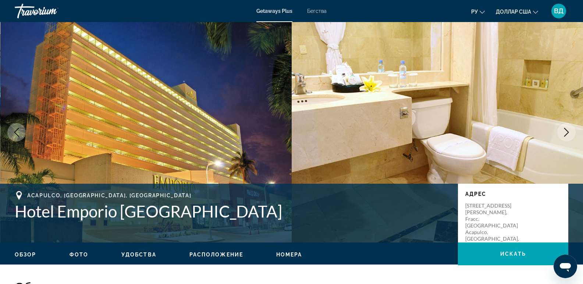
click at [565, 134] on icon "Next image" at bounding box center [566, 132] width 9 height 9
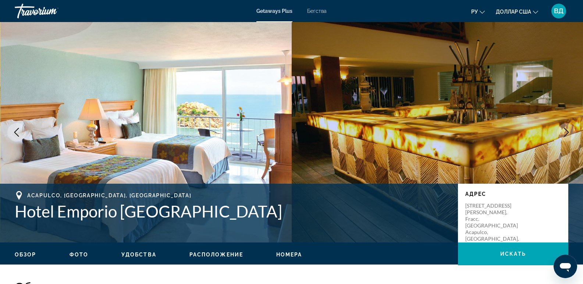
click at [565, 130] on icon "Next image" at bounding box center [566, 132] width 9 height 9
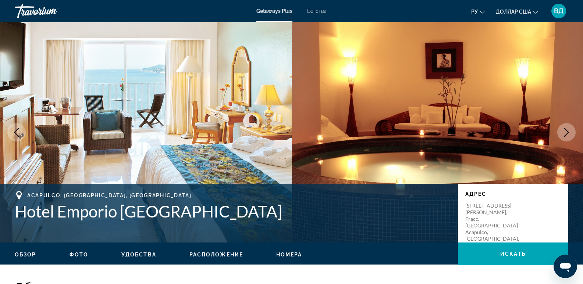
click at [570, 130] on icon "Next image" at bounding box center [566, 132] width 9 height 9
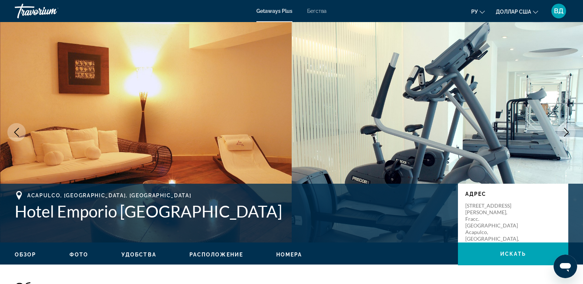
click at [566, 132] on icon "Next image" at bounding box center [566, 132] width 9 height 9
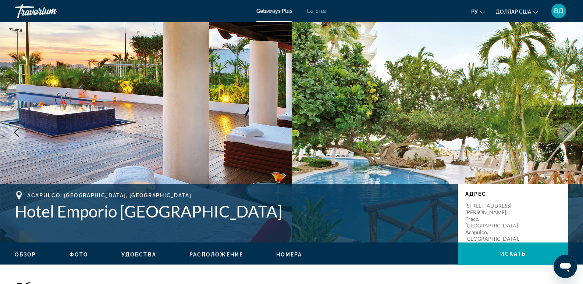
click at [570, 135] on icon "Next image" at bounding box center [566, 132] width 9 height 9
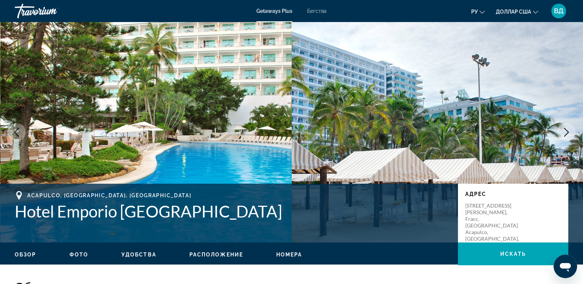
click at [569, 134] on icon "Next image" at bounding box center [566, 132] width 9 height 9
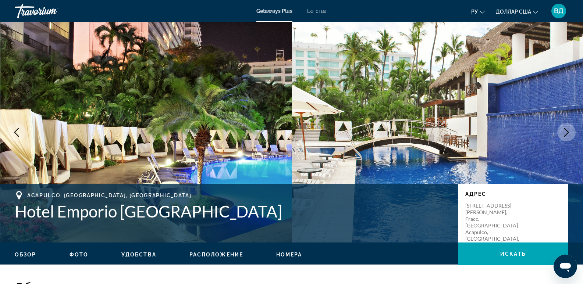
click at [568, 131] on icon "Next image" at bounding box center [566, 132] width 9 height 9
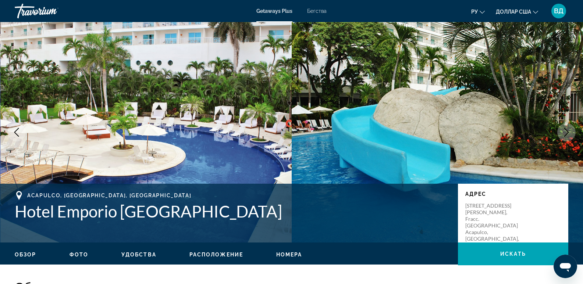
click at [568, 131] on icon "Next image" at bounding box center [566, 132] width 9 height 9
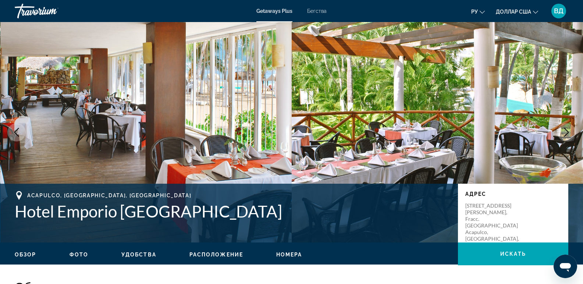
click at [565, 134] on icon "Next image" at bounding box center [566, 132] width 9 height 9
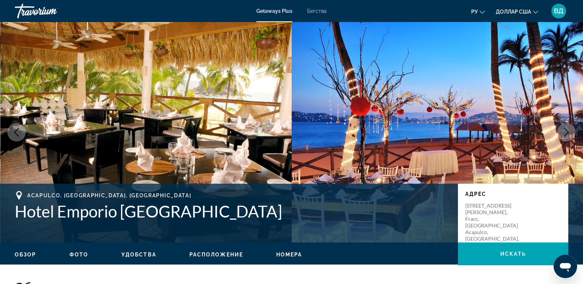
click at [569, 130] on icon "Next image" at bounding box center [566, 132] width 9 height 9
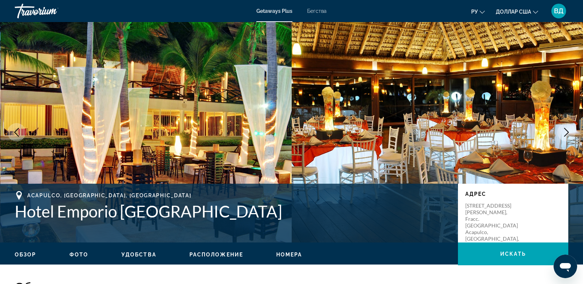
click at [563, 136] on icon "Next image" at bounding box center [566, 132] width 9 height 9
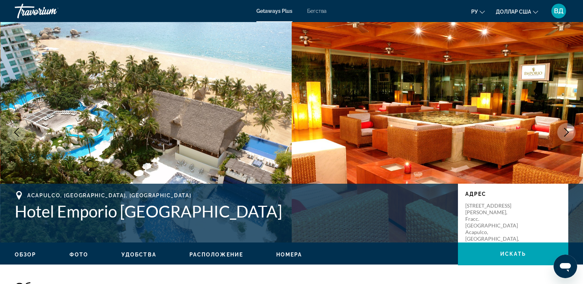
click at [228, 65] on img "Основное содержание" at bounding box center [146, 132] width 292 height 221
drag, startPoint x: 225, startPoint y: 63, endPoint x: 201, endPoint y: 79, distance: 29.4
click at [201, 79] on img "Основное содержание" at bounding box center [146, 132] width 292 height 221
click at [564, 134] on icon "Next image" at bounding box center [566, 132] width 9 height 9
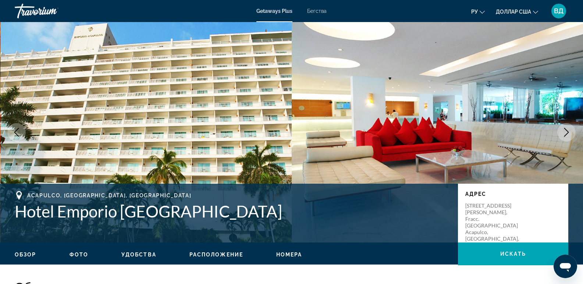
click at [568, 128] on button "Next image" at bounding box center [566, 132] width 18 height 18
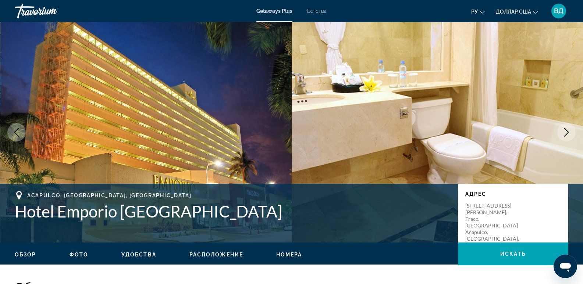
click at [567, 128] on button "Next image" at bounding box center [566, 132] width 18 height 18
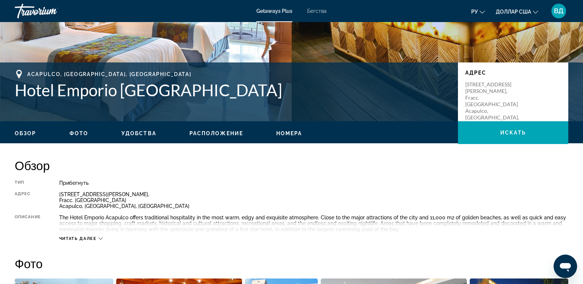
scroll to position [103, 0]
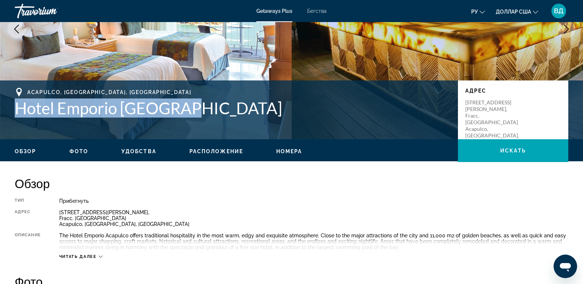
drag, startPoint x: 13, startPoint y: 105, endPoint x: 207, endPoint y: 126, distance: 195.4
click at [207, 126] on div "[GEOGRAPHIC_DATA], [GEOGRAPHIC_DATA], [GEOGRAPHIC_DATA] Emporio [GEOGRAPHIC_DAT…" at bounding box center [291, 110] width 583 height 44
copy h1 "Hotel Emporio [GEOGRAPHIC_DATA]"
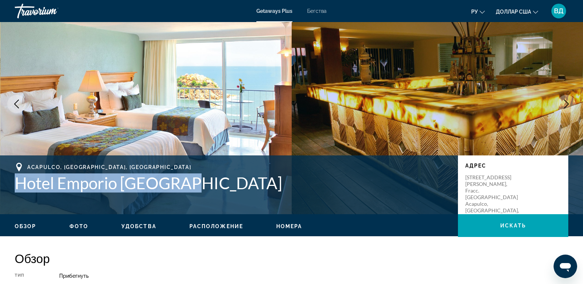
scroll to position [74, 0]
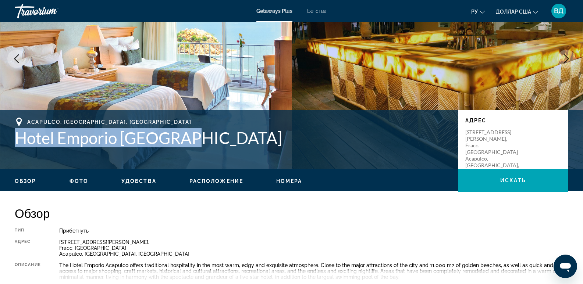
copy h1 "Hotel Emporio [GEOGRAPHIC_DATA]"
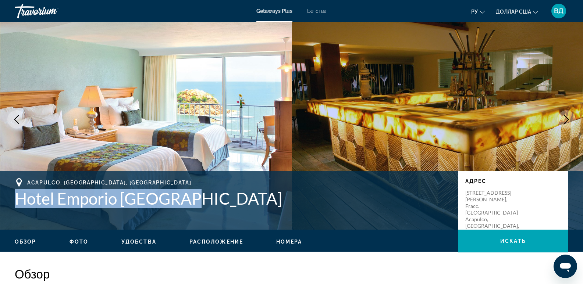
scroll to position [0, 0]
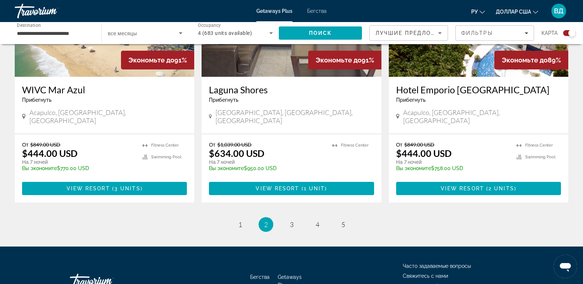
scroll to position [1133, 0]
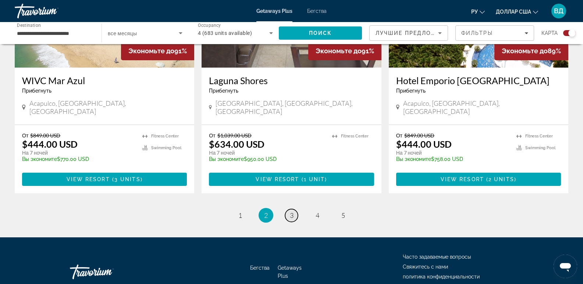
click at [292, 211] on span "3" at bounding box center [292, 215] width 4 height 8
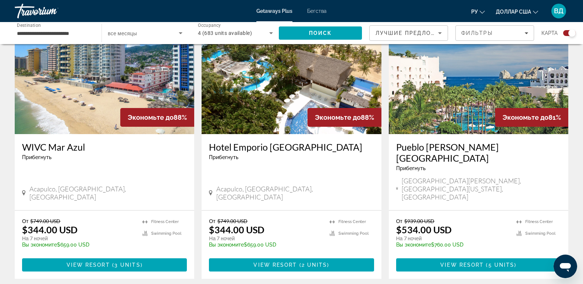
scroll to position [294, 0]
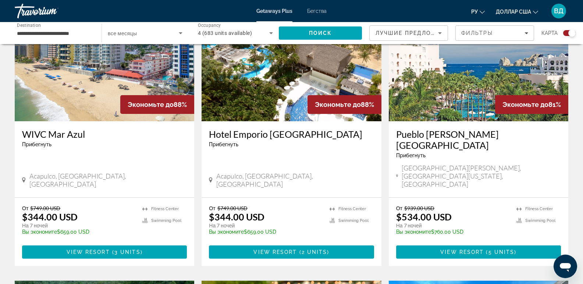
click at [442, 131] on h3 "Pueblo [PERSON_NAME][GEOGRAPHIC_DATA]" at bounding box center [478, 140] width 165 height 22
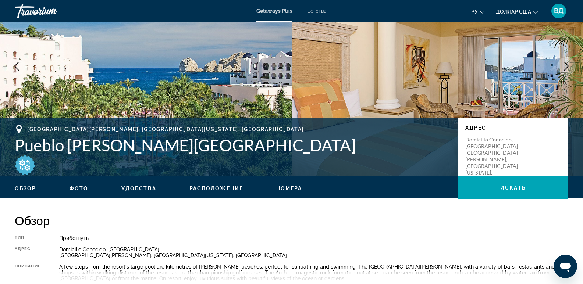
scroll to position [74, 0]
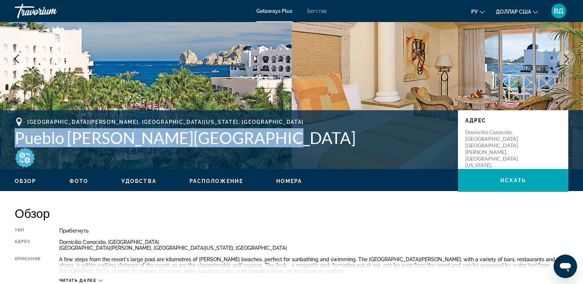
drag, startPoint x: 17, startPoint y: 137, endPoint x: 280, endPoint y: 153, distance: 263.1
click at [279, 154] on div "[GEOGRAPHIC_DATA][PERSON_NAME], [GEOGRAPHIC_DATA][US_STATE], [GEOGRAPHIC_DATA] …" at bounding box center [291, 140] width 583 height 44
copy h1 "Pueblo [PERSON_NAME][GEOGRAPHIC_DATA]"
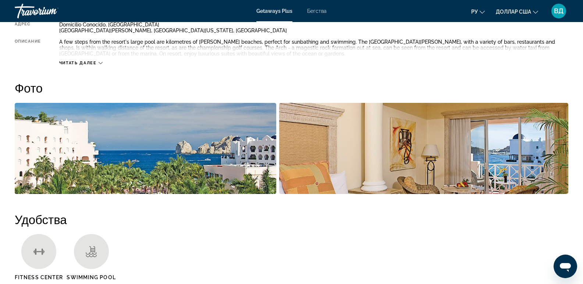
scroll to position [294, 0]
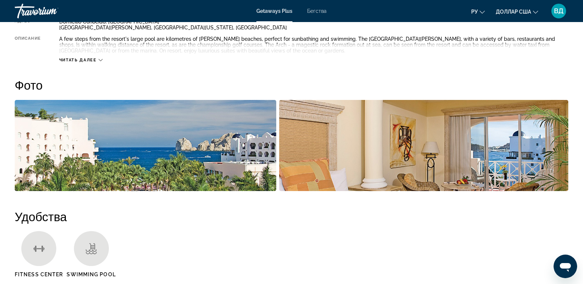
click at [140, 149] on img "Open full-screen image slider" at bounding box center [145, 145] width 261 height 91
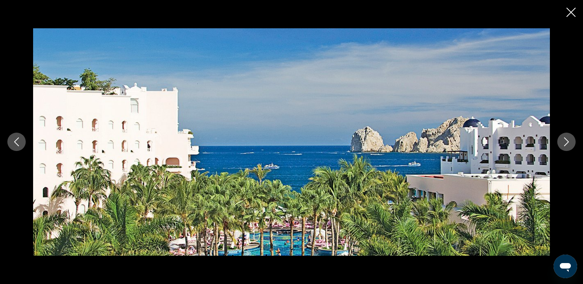
click at [576, 14] on div "prev next" at bounding box center [291, 142] width 583 height 284
click at [565, 141] on icon "Next image" at bounding box center [566, 142] width 9 height 9
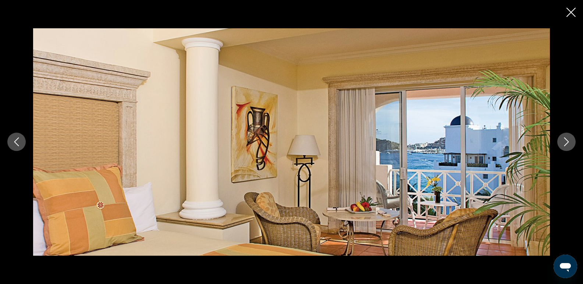
click at [565, 140] on icon "Next image" at bounding box center [566, 142] width 9 height 9
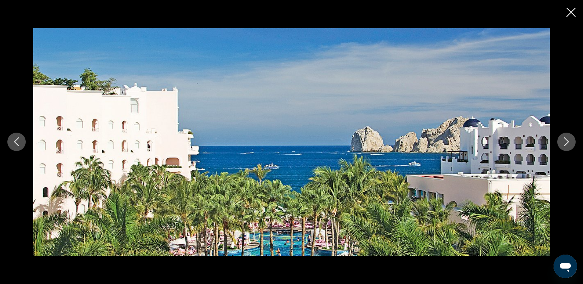
click at [565, 140] on icon "Next image" at bounding box center [566, 142] width 9 height 9
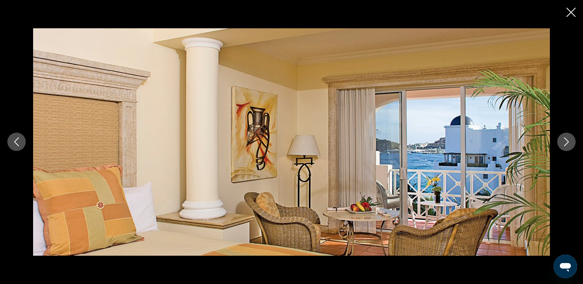
click at [565, 140] on icon "Next image" at bounding box center [566, 142] width 9 height 9
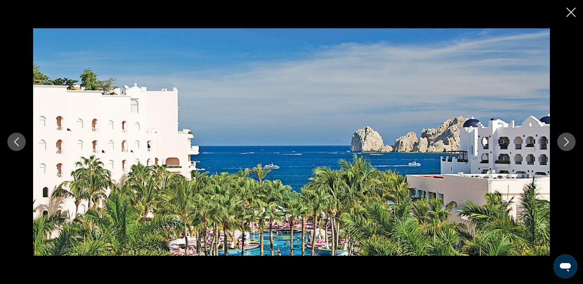
click at [567, 11] on icon "Close slideshow" at bounding box center [570, 12] width 9 height 9
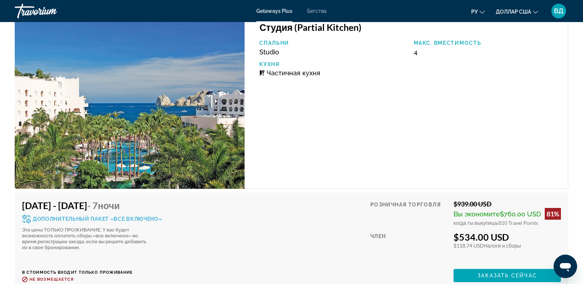
scroll to position [1545, 0]
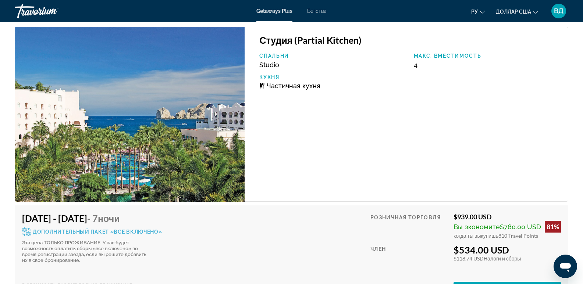
click at [535, 10] on icon "Изменить валюту" at bounding box center [535, 12] width 5 height 5
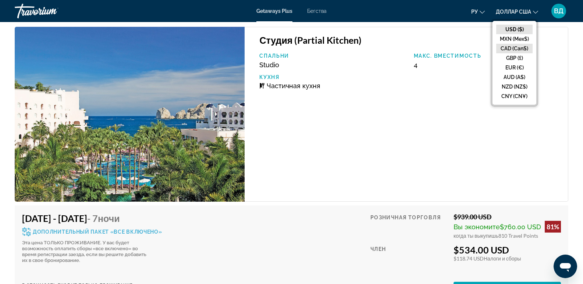
click at [521, 47] on button "CAD (Can$)" at bounding box center [514, 49] width 36 height 10
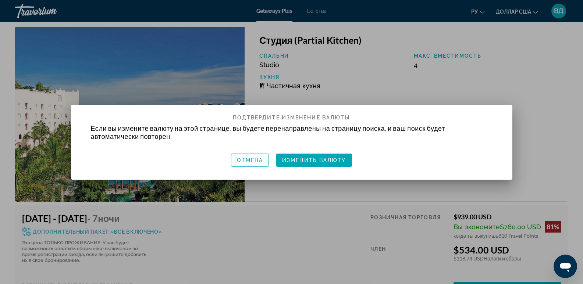
scroll to position [0, 0]
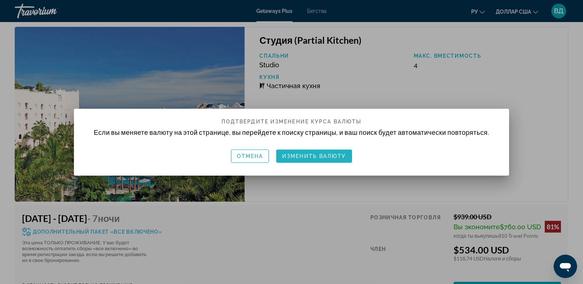
click at [328, 158] on font "Изменить валюту" at bounding box center [314, 156] width 64 height 6
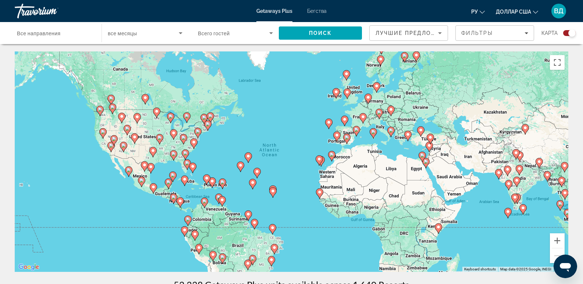
click at [142, 174] on div "To activate drag with keyboard, press Alt + Enter. Once in keyboard drag state,…" at bounding box center [291, 161] width 553 height 221
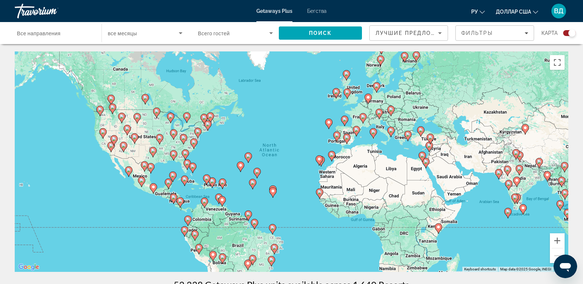
click at [142, 175] on div "To activate drag with keyboard, press Alt + Enter. Once in keyboard drag state,…" at bounding box center [291, 161] width 553 height 221
click at [69, 35] on input "Destination Все направления" at bounding box center [54, 33] width 75 height 9
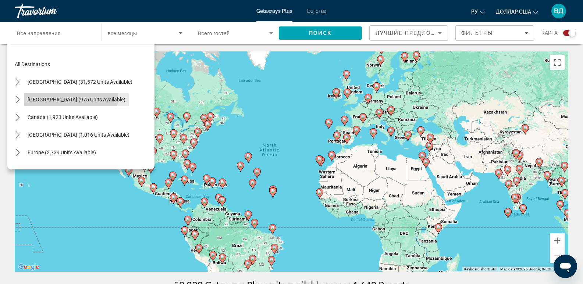
click at [71, 97] on span "[GEOGRAPHIC_DATA] (975 units available)" at bounding box center [77, 100] width 98 height 6
type input "**********"
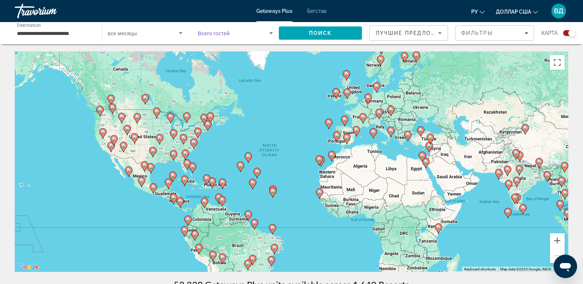
click at [270, 32] on icon "Search widget" at bounding box center [271, 33] width 9 height 9
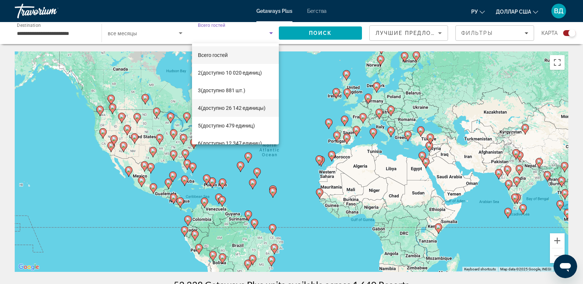
click at [245, 106] on span "4 (доступно 26 142 единицы)" at bounding box center [232, 108] width 68 height 9
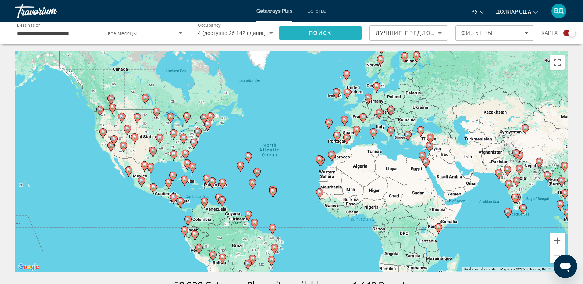
click at [325, 31] on span "Поиск" at bounding box center [320, 33] width 23 height 6
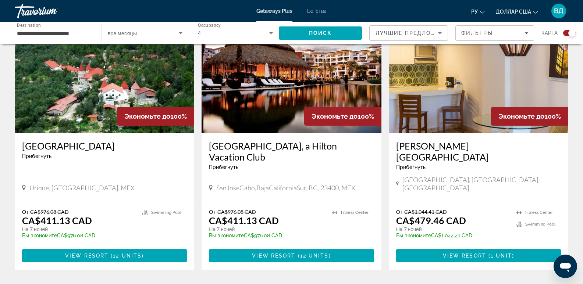
scroll to position [294, 0]
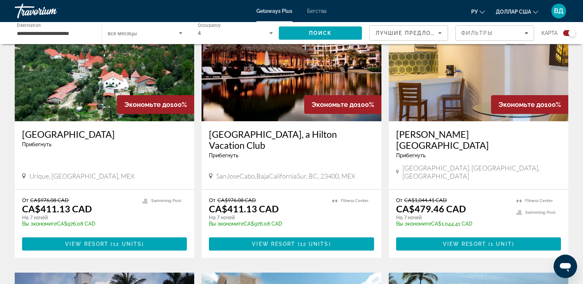
click at [260, 135] on h3 "[GEOGRAPHIC_DATA], a Hilton Vacation Club" at bounding box center [291, 140] width 165 height 22
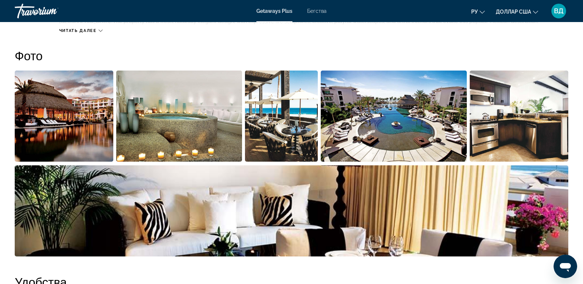
scroll to position [331, 0]
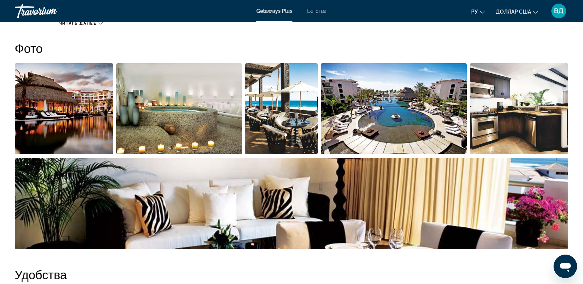
click at [85, 113] on img "Open full-screen image slider" at bounding box center [64, 108] width 99 height 91
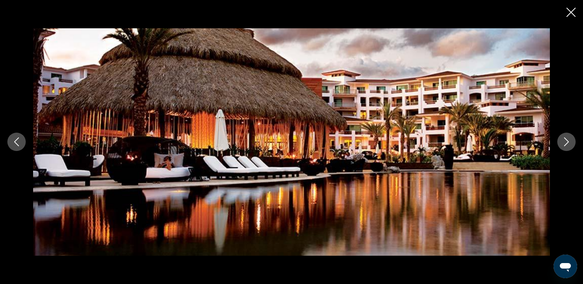
click at [580, 140] on div "prev next" at bounding box center [291, 141] width 583 height 227
click at [563, 143] on icon "Next image" at bounding box center [566, 142] width 9 height 9
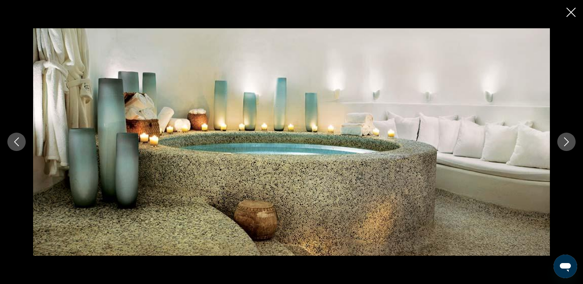
click at [563, 142] on icon "Next image" at bounding box center [566, 142] width 9 height 9
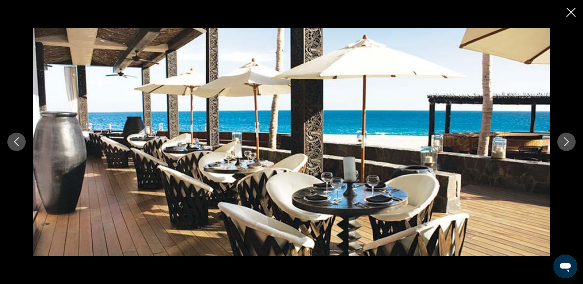
click at [565, 141] on icon "Next image" at bounding box center [566, 142] width 9 height 9
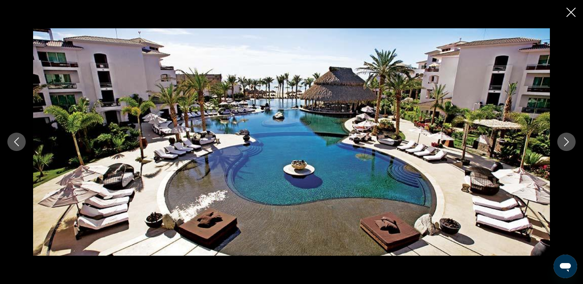
click at [563, 142] on icon "Next image" at bounding box center [566, 142] width 9 height 9
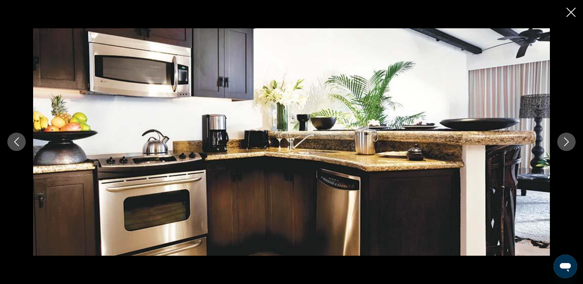
click at [567, 139] on icon "Next image" at bounding box center [566, 142] width 9 height 9
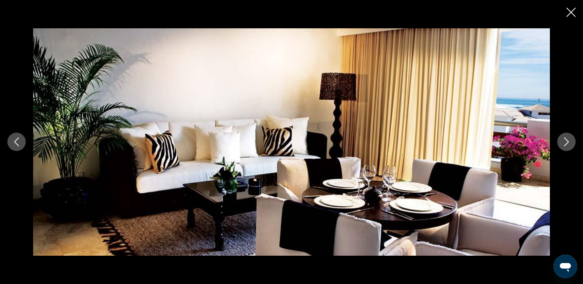
click at [567, 139] on icon "Next image" at bounding box center [566, 142] width 9 height 9
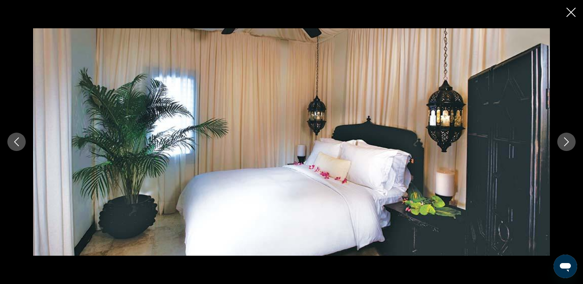
click at [565, 143] on icon "Next image" at bounding box center [566, 142] width 9 height 9
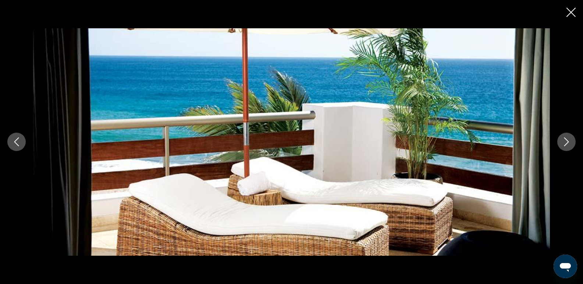
click at [567, 143] on icon "Next image" at bounding box center [566, 142] width 5 height 9
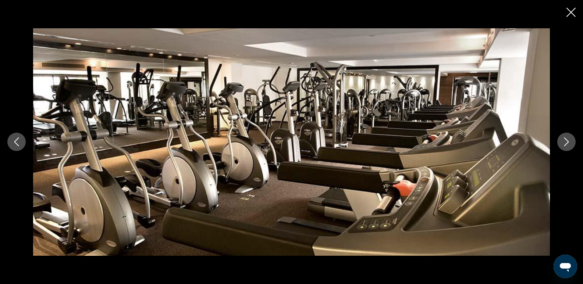
click at [567, 143] on icon "Next image" at bounding box center [566, 142] width 5 height 9
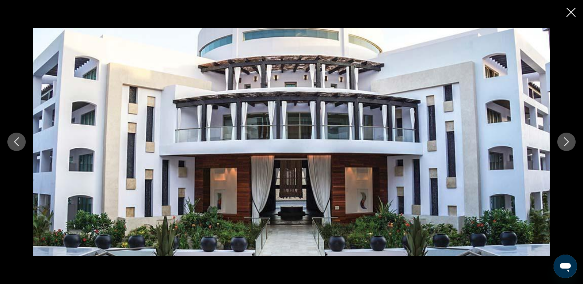
click at [567, 143] on icon "Next image" at bounding box center [566, 142] width 5 height 9
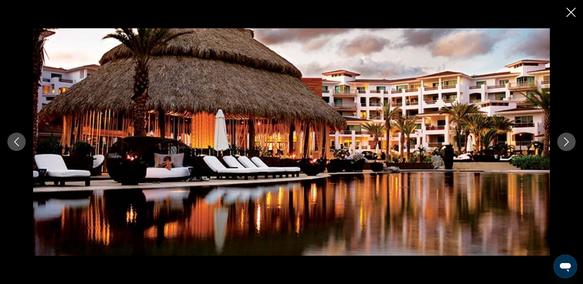
click at [567, 143] on icon "Next image" at bounding box center [566, 142] width 5 height 9
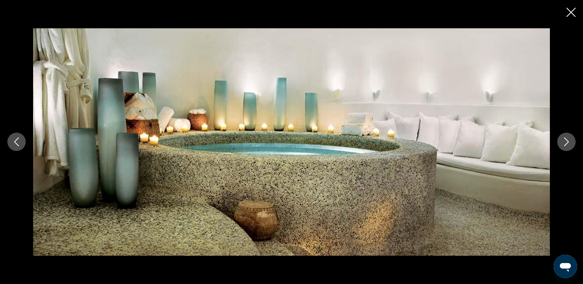
click at [563, 142] on icon "Next image" at bounding box center [566, 142] width 9 height 9
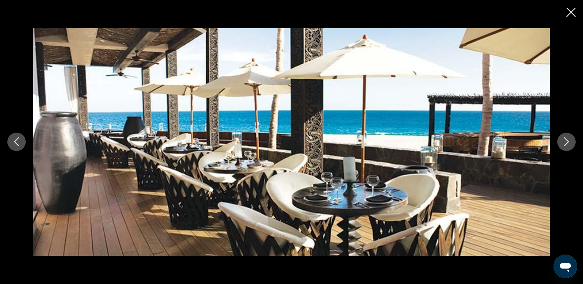
click at [14, 139] on icon "Previous image" at bounding box center [16, 142] width 9 height 9
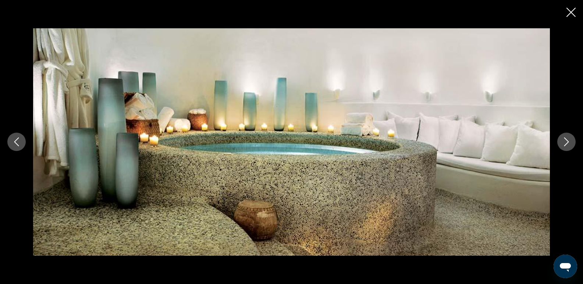
click at [565, 139] on icon "Next image" at bounding box center [566, 142] width 5 height 9
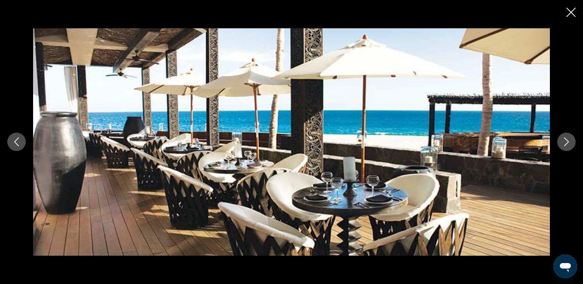
click at [566, 140] on icon "Next image" at bounding box center [566, 142] width 9 height 9
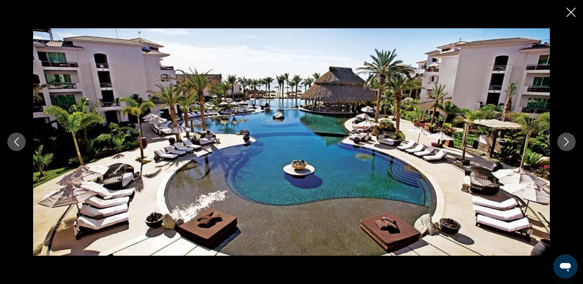
click at [566, 140] on icon "Next image" at bounding box center [566, 142] width 9 height 9
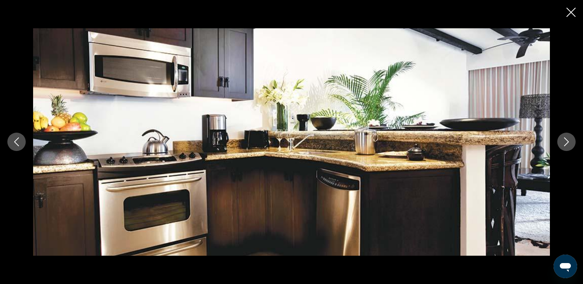
click at [566, 141] on icon "Next image" at bounding box center [566, 142] width 9 height 9
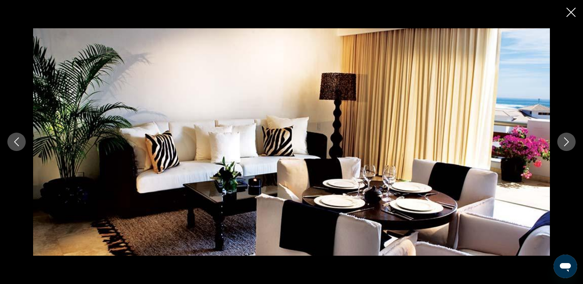
click at [566, 141] on icon "Next image" at bounding box center [566, 142] width 9 height 9
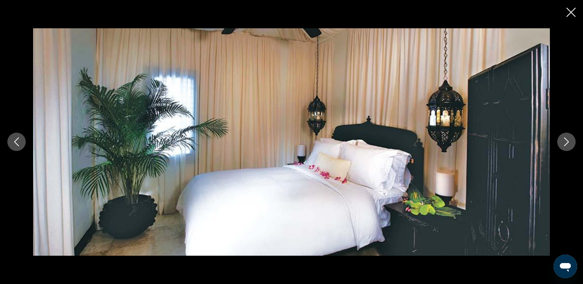
click at [566, 141] on icon "Next image" at bounding box center [566, 142] width 9 height 9
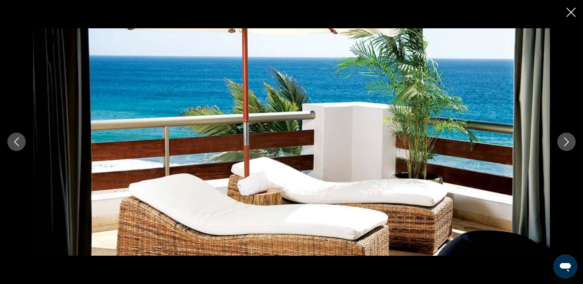
click at [566, 141] on icon "Next image" at bounding box center [566, 142] width 9 height 9
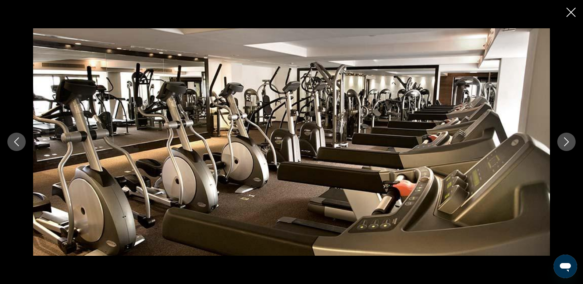
click at [567, 141] on icon "Next image" at bounding box center [566, 142] width 5 height 9
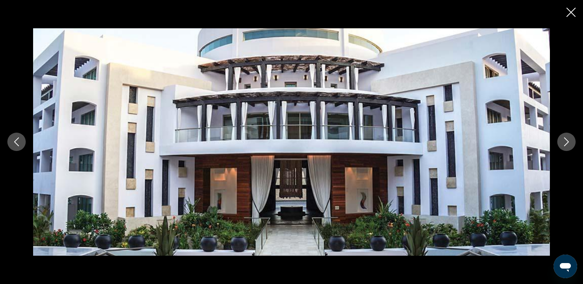
click at [568, 141] on icon "Next image" at bounding box center [566, 142] width 9 height 9
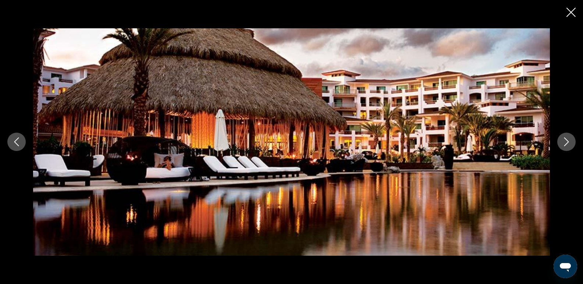
click at [567, 139] on icon "Next image" at bounding box center [566, 142] width 9 height 9
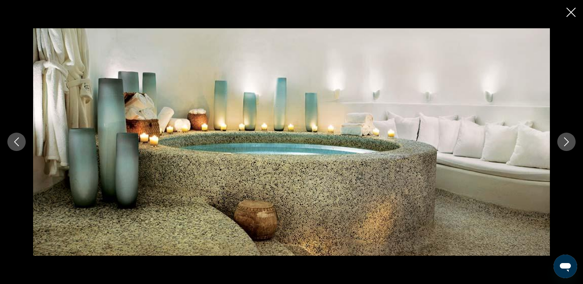
click at [567, 139] on icon "Next image" at bounding box center [566, 142] width 9 height 9
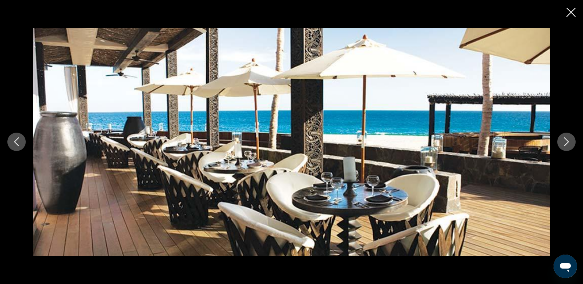
click at [567, 139] on icon "Next image" at bounding box center [566, 142] width 9 height 9
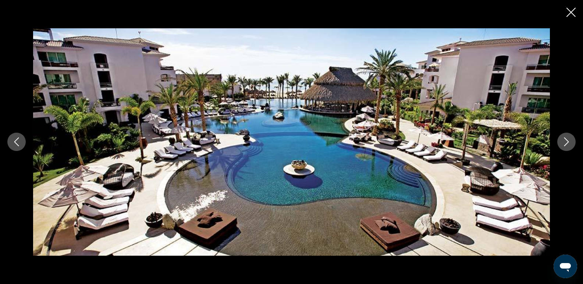
click at [571, 8] on icon "Close slideshow" at bounding box center [570, 12] width 9 height 9
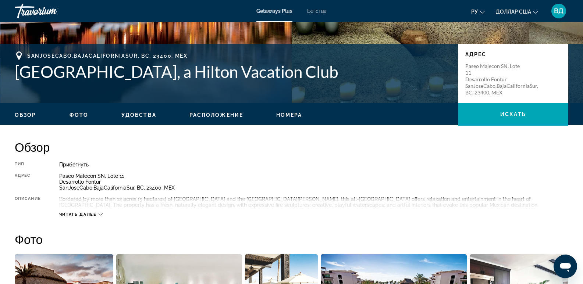
scroll to position [123, 0]
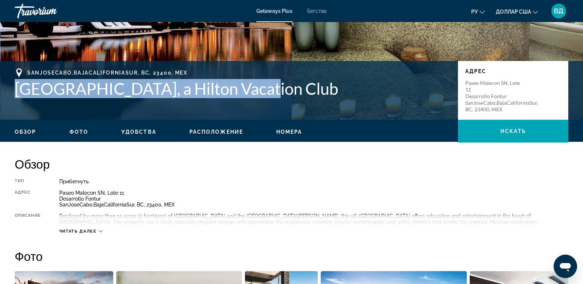
drag, startPoint x: 10, startPoint y: 80, endPoint x: 257, endPoint y: 107, distance: 247.8
click at [257, 107] on div "SanJoseCabo,BajaCaliforniaSur, [GEOGRAPHIC_DATA], 23400, [GEOGRAPHIC_DATA], a H…" at bounding box center [291, 90] width 583 height 44
copy h1 "[GEOGRAPHIC_DATA], a Hilton Vacation Club"
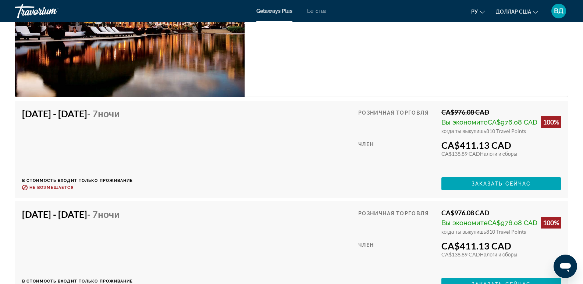
scroll to position [1140, 0]
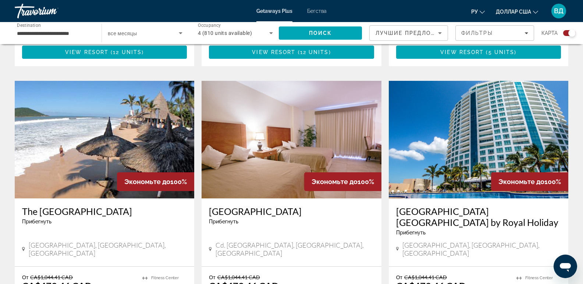
scroll to position [515, 0]
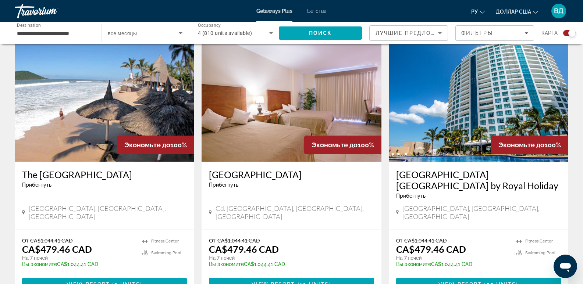
click at [445, 169] on h3 "[GEOGRAPHIC_DATA] [GEOGRAPHIC_DATA] by Royal Holiday" at bounding box center [478, 180] width 165 height 22
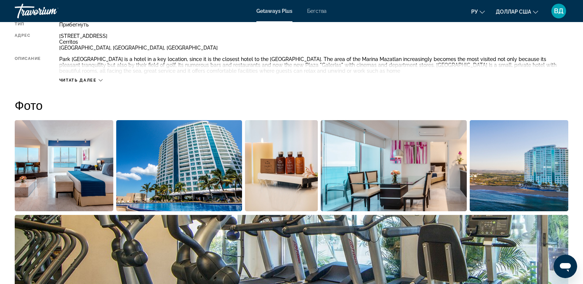
scroll to position [368, 0]
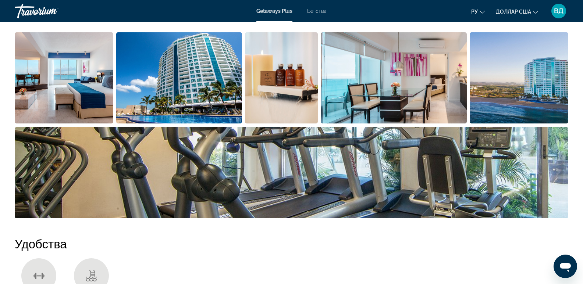
click at [519, 88] on img "Open full-screen image slider" at bounding box center [519, 77] width 99 height 91
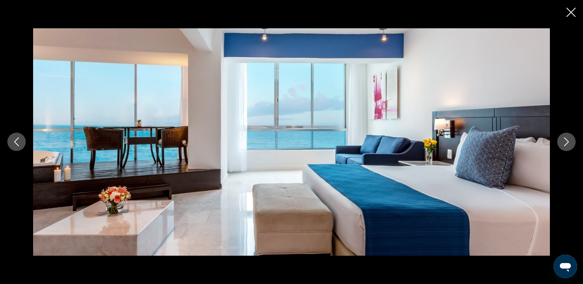
scroll to position [405, 0]
click at [568, 140] on icon "Next image" at bounding box center [566, 142] width 9 height 9
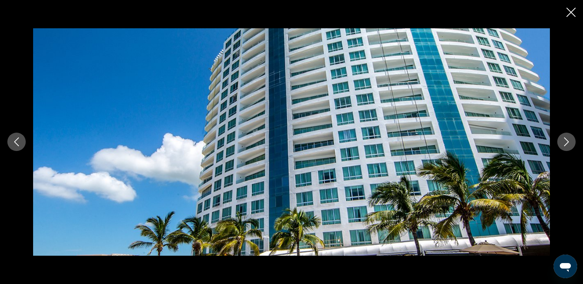
click at [568, 140] on icon "Next image" at bounding box center [566, 142] width 9 height 9
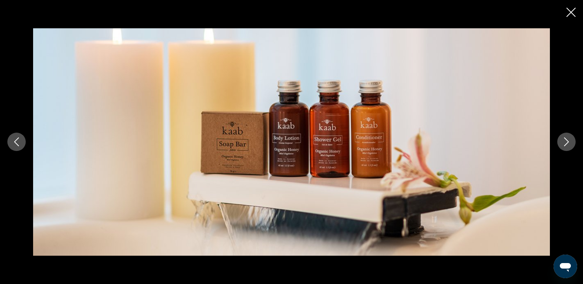
click at [568, 140] on icon "Next image" at bounding box center [566, 142] width 9 height 9
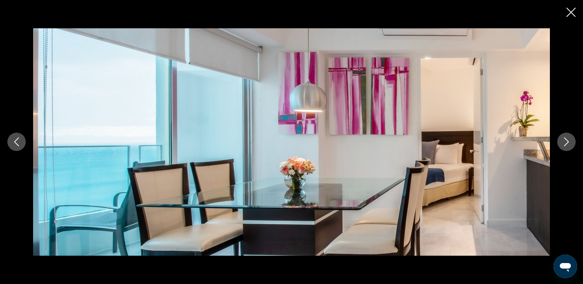
click at [568, 140] on icon "Next image" at bounding box center [566, 142] width 9 height 9
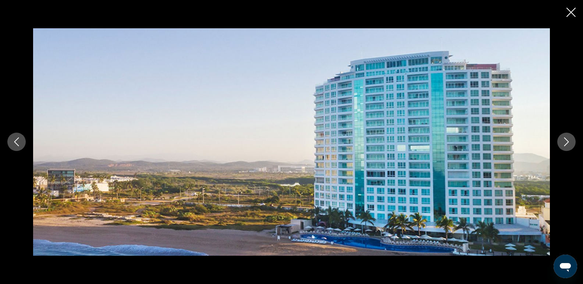
click at [568, 140] on icon "Next image" at bounding box center [566, 142] width 9 height 9
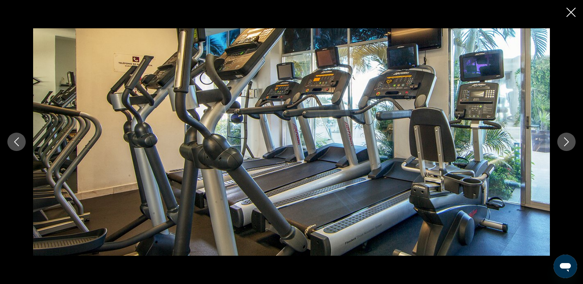
click at [568, 140] on icon "Next image" at bounding box center [566, 142] width 9 height 9
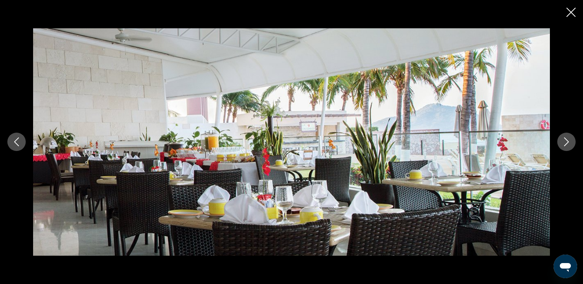
click at [573, 141] on button "Next image" at bounding box center [566, 142] width 18 height 18
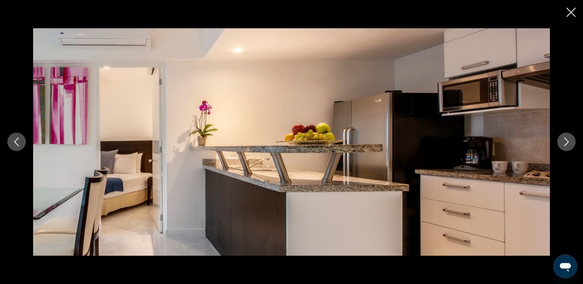
click at [575, 142] on button "Next image" at bounding box center [566, 142] width 18 height 18
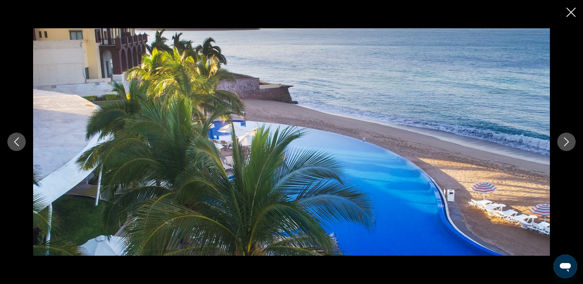
click at [577, 140] on div "prev next" at bounding box center [291, 141] width 583 height 227
click at [569, 142] on icon "Next image" at bounding box center [566, 142] width 9 height 9
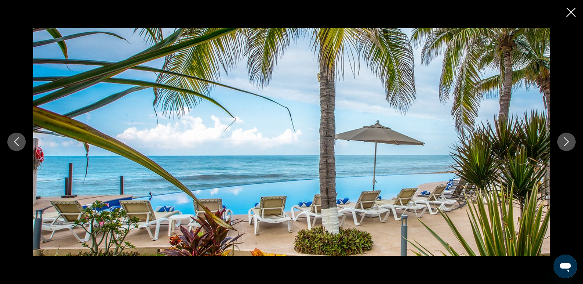
scroll to position [515, 0]
click at [564, 139] on icon "Next image" at bounding box center [566, 142] width 9 height 9
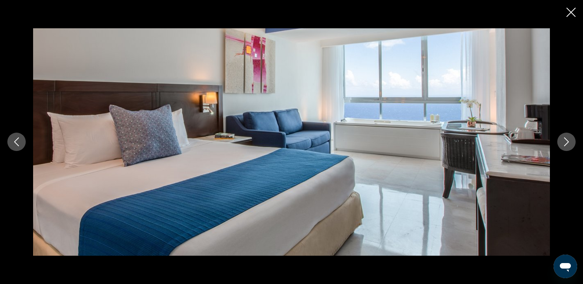
click at [564, 139] on icon "Next image" at bounding box center [566, 142] width 9 height 9
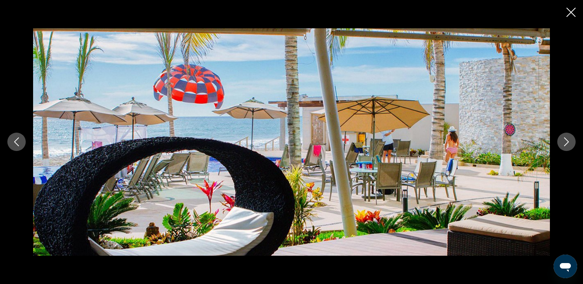
click at [564, 139] on icon "Next image" at bounding box center [566, 142] width 9 height 9
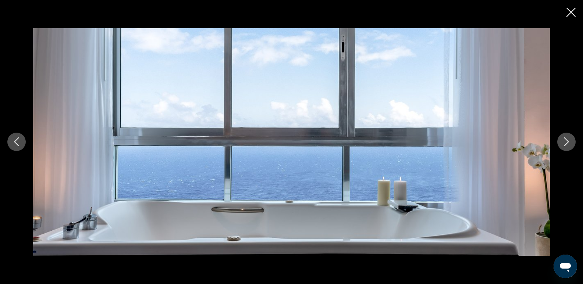
click at [564, 139] on icon "Next image" at bounding box center [566, 142] width 9 height 9
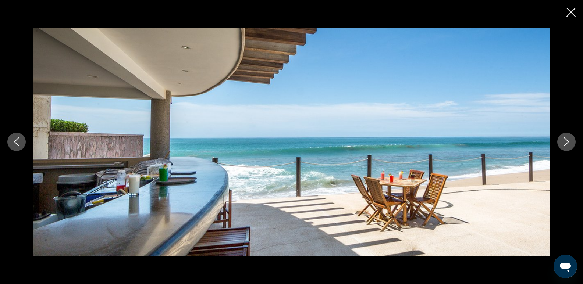
click at [564, 139] on icon "Next image" at bounding box center [566, 142] width 9 height 9
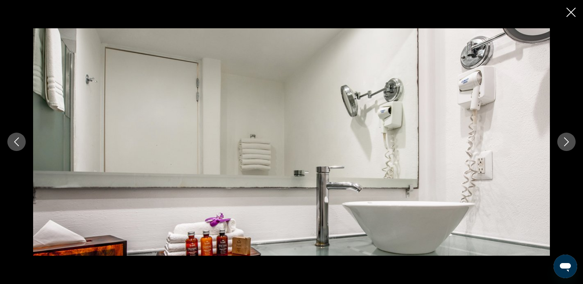
click at [564, 139] on icon "Next image" at bounding box center [566, 142] width 9 height 9
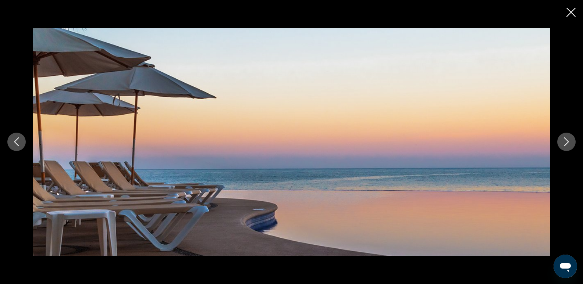
click at [564, 139] on icon "Next image" at bounding box center [566, 142] width 9 height 9
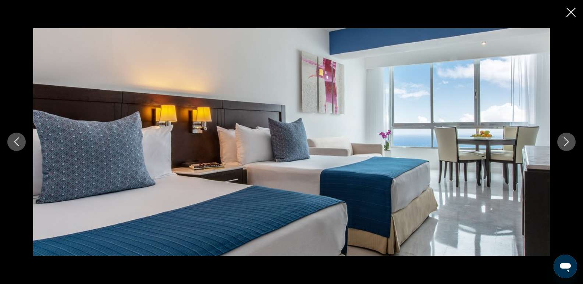
click at [564, 139] on icon "Next image" at bounding box center [566, 142] width 9 height 9
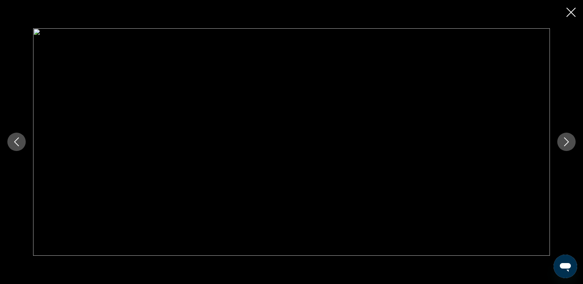
click at [565, 139] on icon "Next image" at bounding box center [566, 142] width 5 height 9
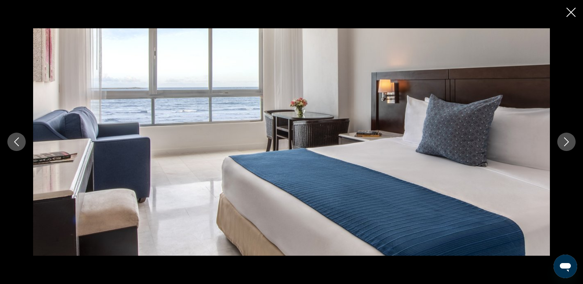
click at [565, 139] on icon "Next image" at bounding box center [566, 142] width 5 height 9
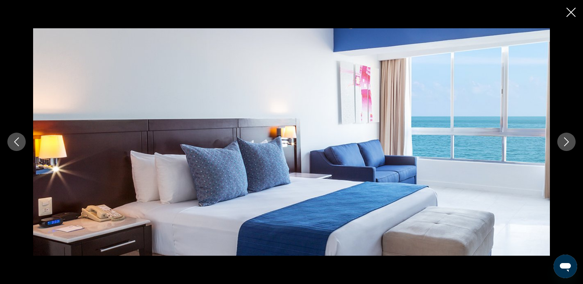
click at [570, 10] on icon "Close slideshow" at bounding box center [570, 12] width 9 height 9
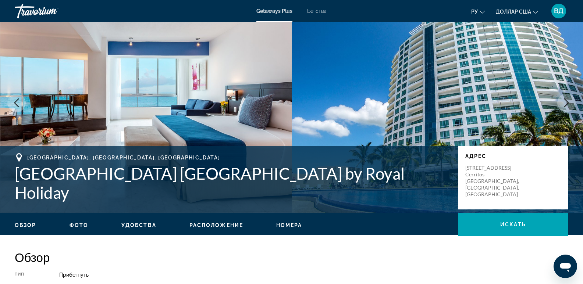
scroll to position [0, 0]
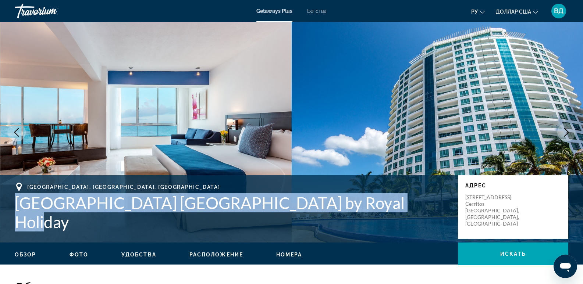
drag, startPoint x: 10, startPoint y: 207, endPoint x: 387, endPoint y: 224, distance: 377.4
click at [387, 227] on div "[GEOGRAPHIC_DATA], [GEOGRAPHIC_DATA], [GEOGRAPHIC_DATA] [GEOGRAPHIC_DATA] [GEOG…" at bounding box center [291, 207] width 583 height 49
copy h1 "[GEOGRAPHIC_DATA] [GEOGRAPHIC_DATA] by Royal Holiday"
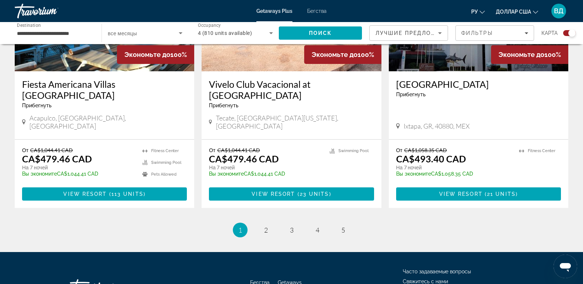
scroll to position [1145, 0]
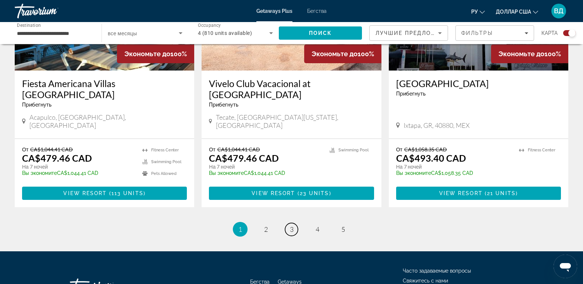
click at [292, 225] on span "3" at bounding box center [292, 229] width 4 height 8
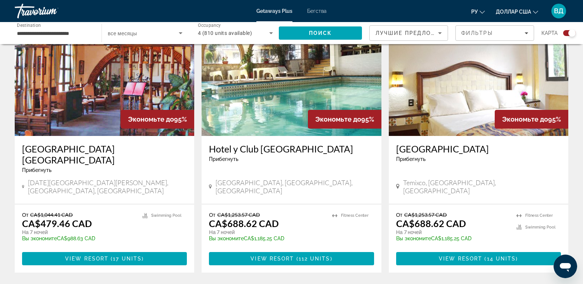
scroll to position [1103, 0]
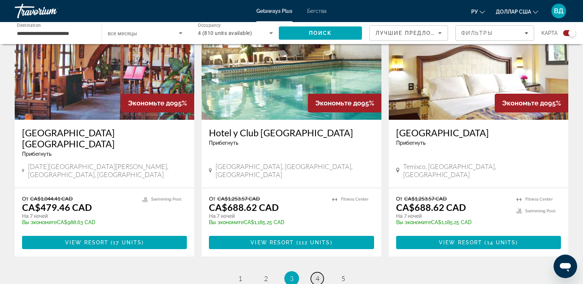
click at [312, 273] on link "page 4" at bounding box center [317, 279] width 13 height 13
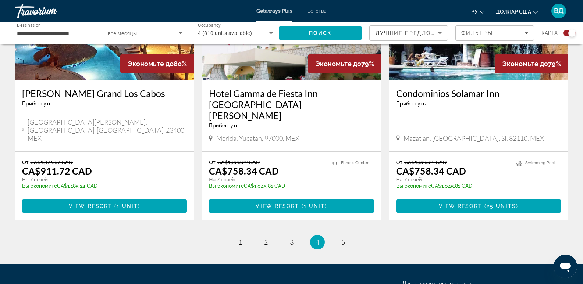
scroll to position [1140, 0]
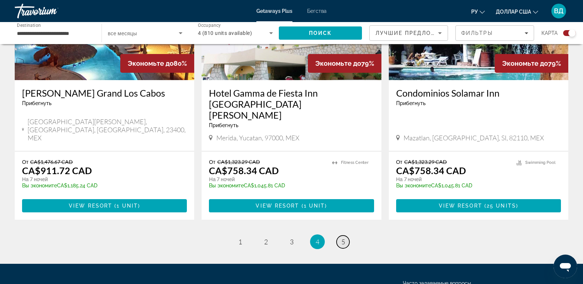
click at [342, 238] on span "5" at bounding box center [343, 242] width 4 height 8
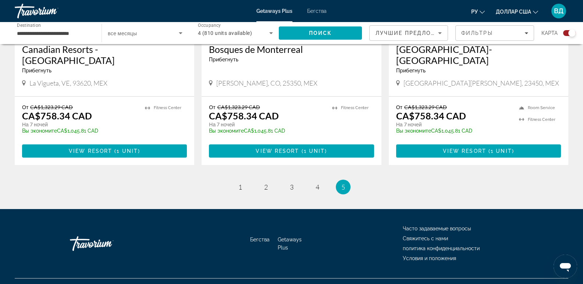
scroll to position [633, 0]
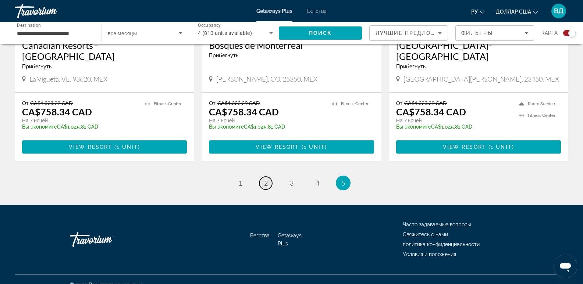
click at [265, 179] on span "2" at bounding box center [266, 183] width 4 height 8
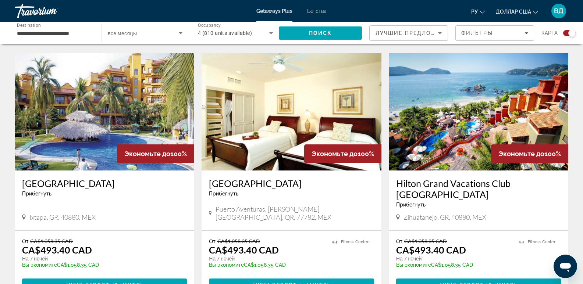
scroll to position [512, 0]
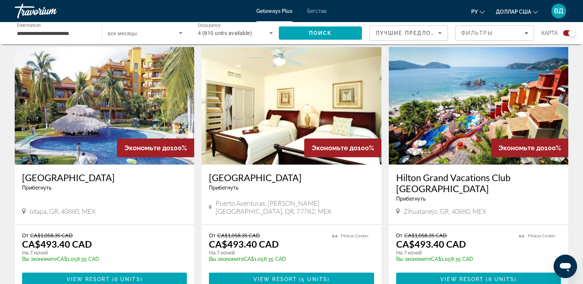
click at [431, 176] on h3 "Hilton Grand Vacations Club [GEOGRAPHIC_DATA]" at bounding box center [478, 183] width 165 height 22
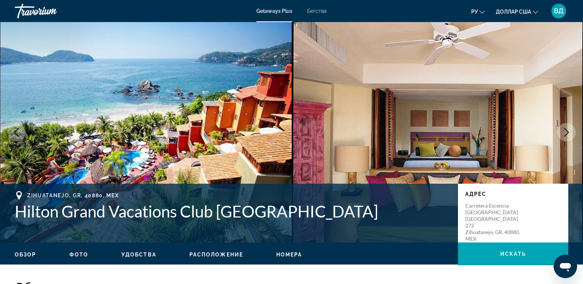
click at [569, 131] on icon "Next image" at bounding box center [566, 132] width 9 height 9
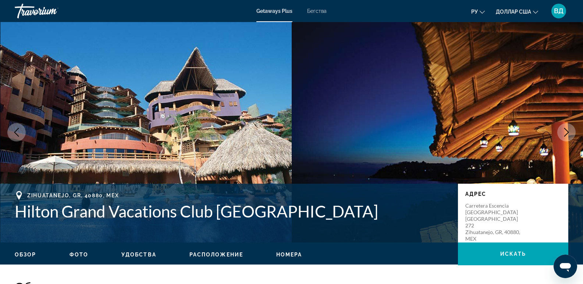
click at [569, 131] on icon "Next image" at bounding box center [566, 132] width 9 height 9
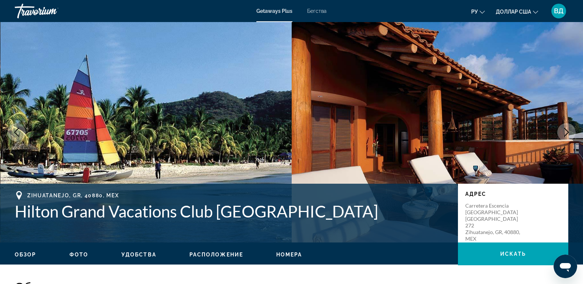
click at [569, 131] on icon "Next image" at bounding box center [566, 132] width 9 height 9
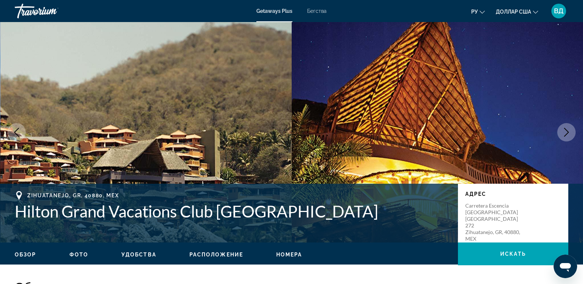
click at [569, 128] on icon "Next image" at bounding box center [566, 132] width 9 height 9
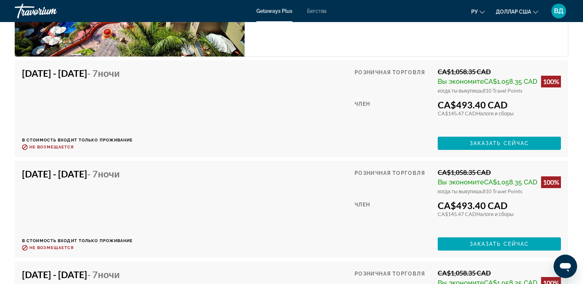
scroll to position [1434, 0]
